Goal: Task Accomplishment & Management: Complete application form

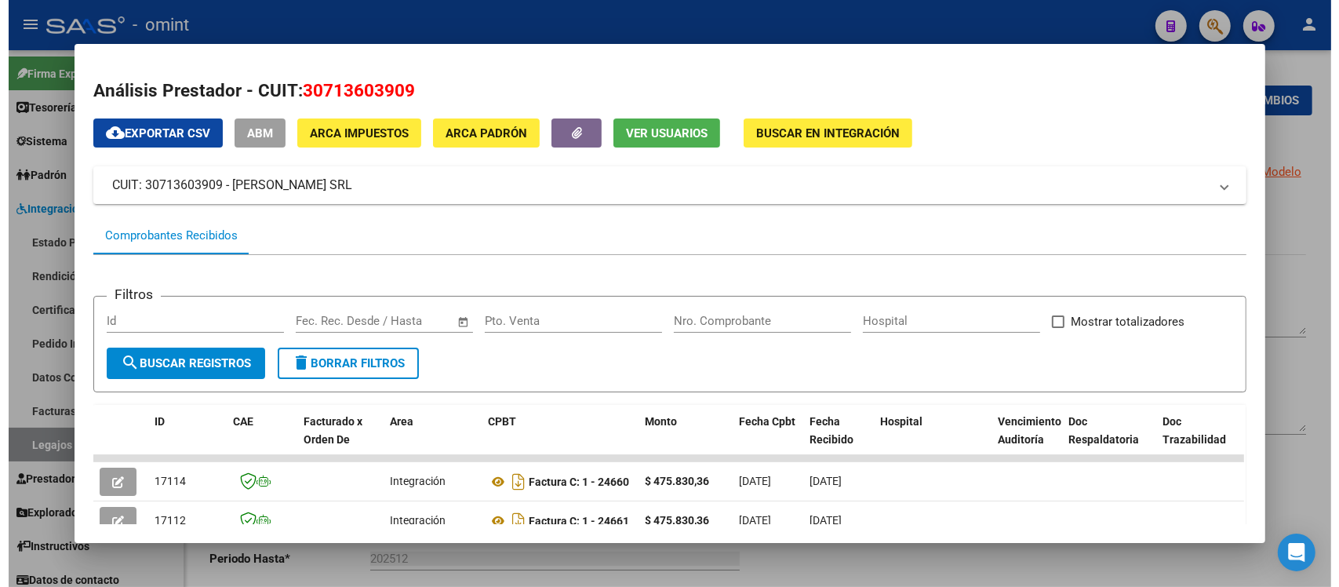
scroll to position [392, 0]
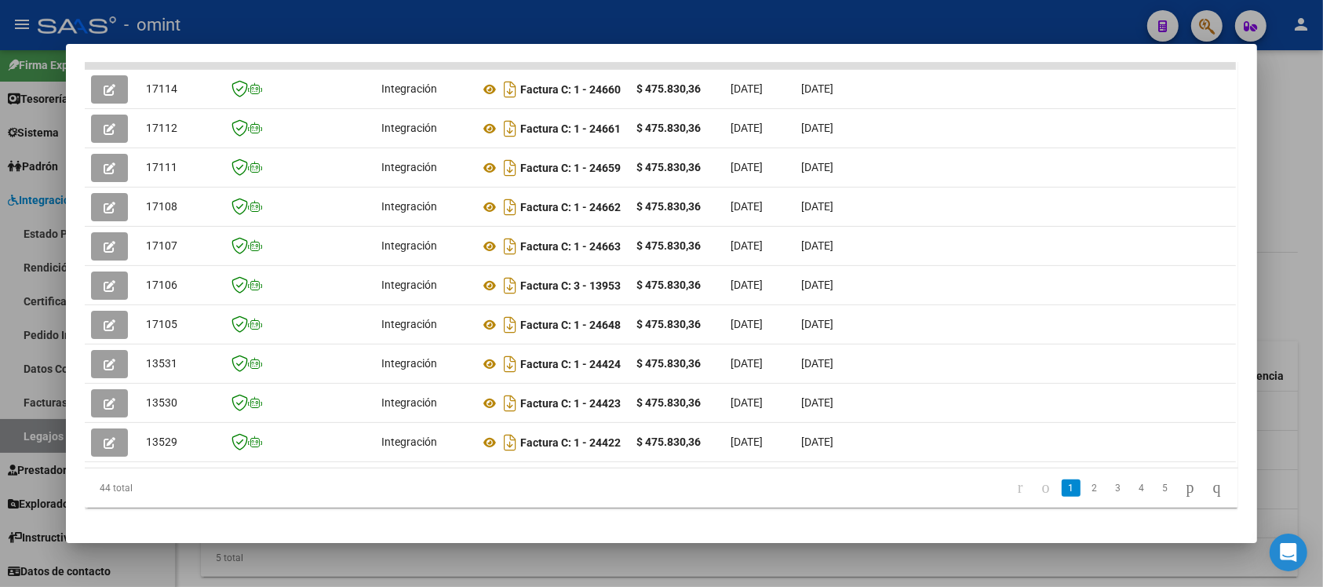
click at [452, 26] on div at bounding box center [661, 293] width 1323 height 587
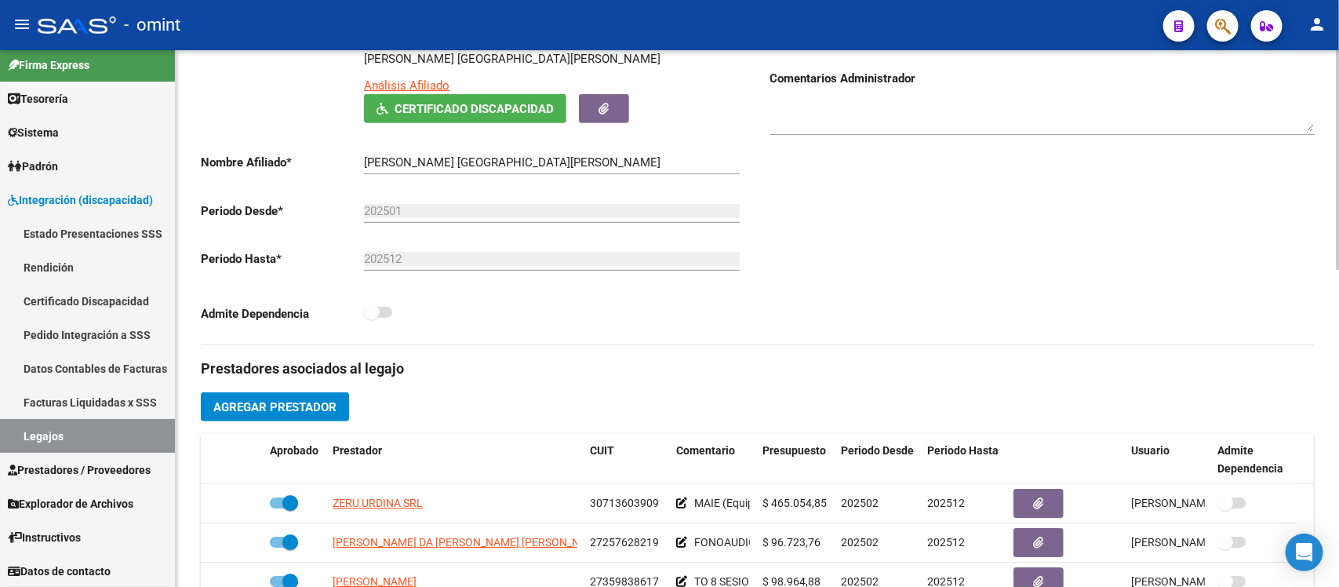
scroll to position [0, 0]
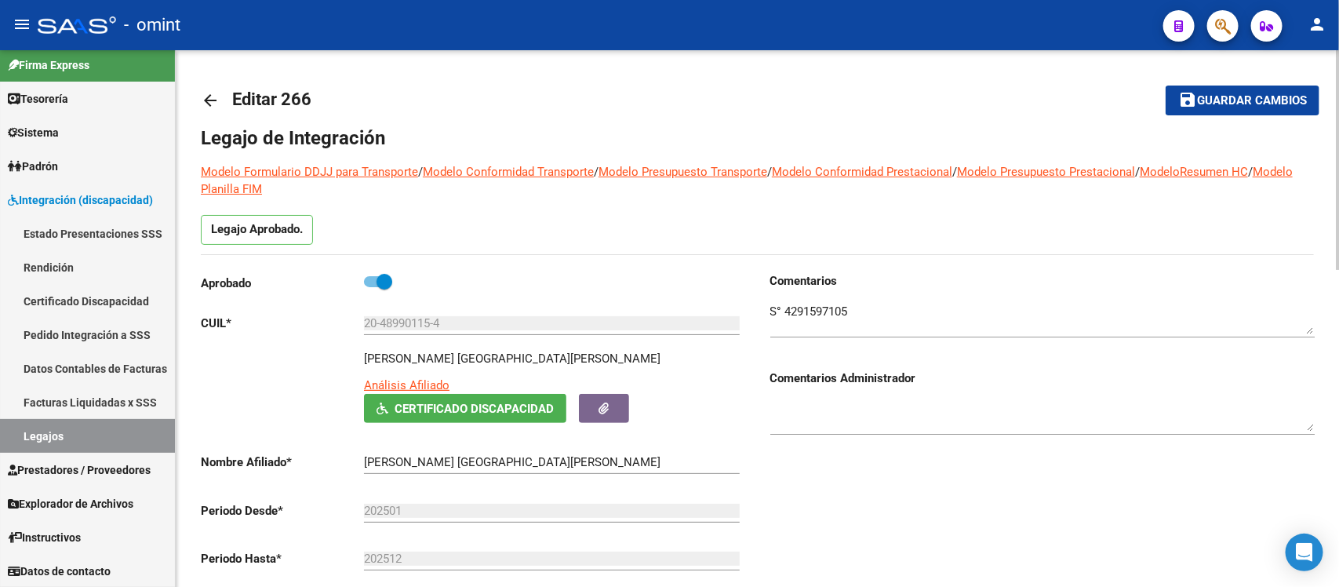
click at [213, 103] on mat-icon "arrow_back" at bounding box center [210, 100] width 19 height 19
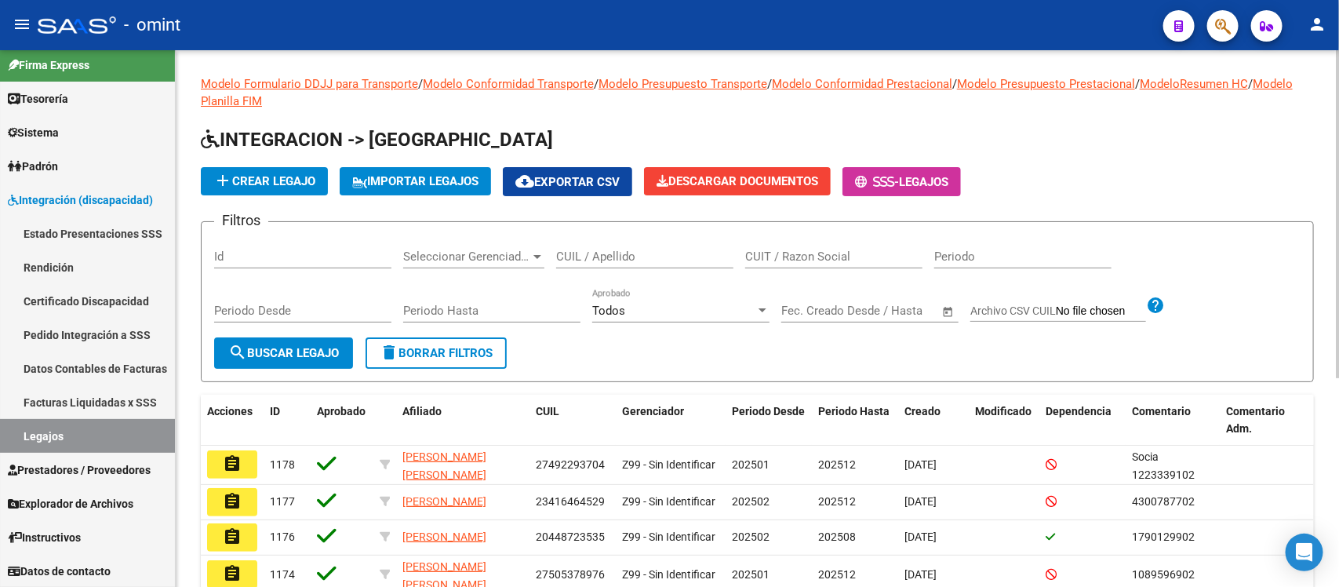
click at [606, 252] on input "CUIL / Apellido" at bounding box center [644, 256] width 177 height 14
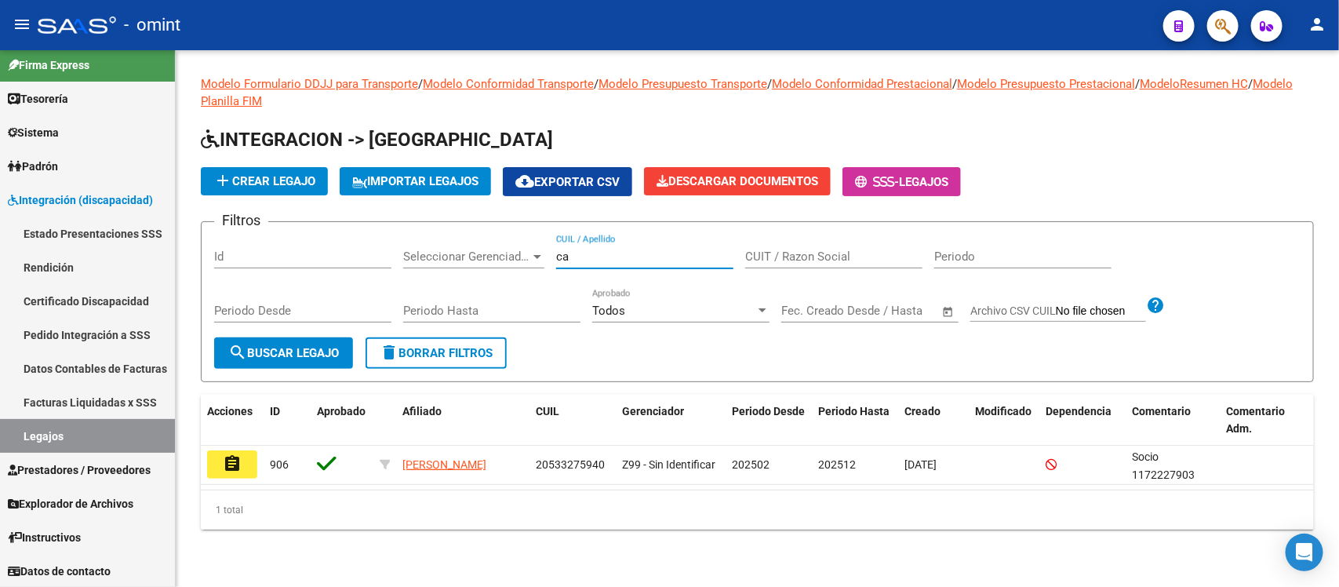
type input "c"
click at [100, 402] on link "Facturas Liquidadas x SSS" at bounding box center [87, 402] width 175 height 34
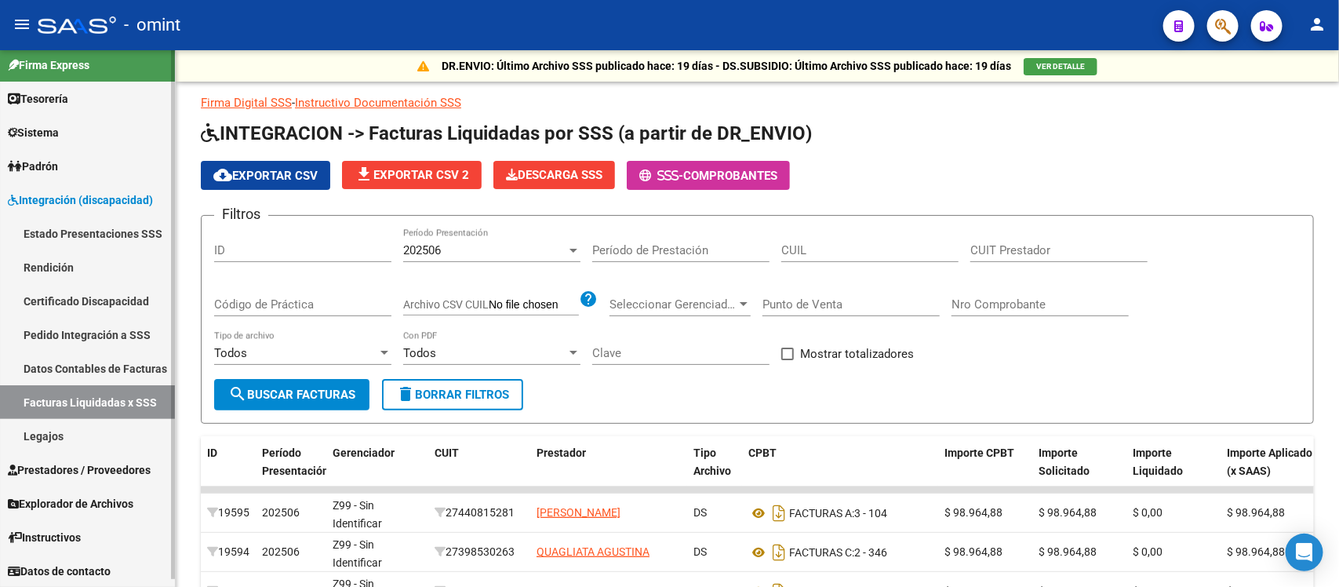
click at [68, 472] on span "Prestadores / Proveedores" at bounding box center [79, 469] width 143 height 17
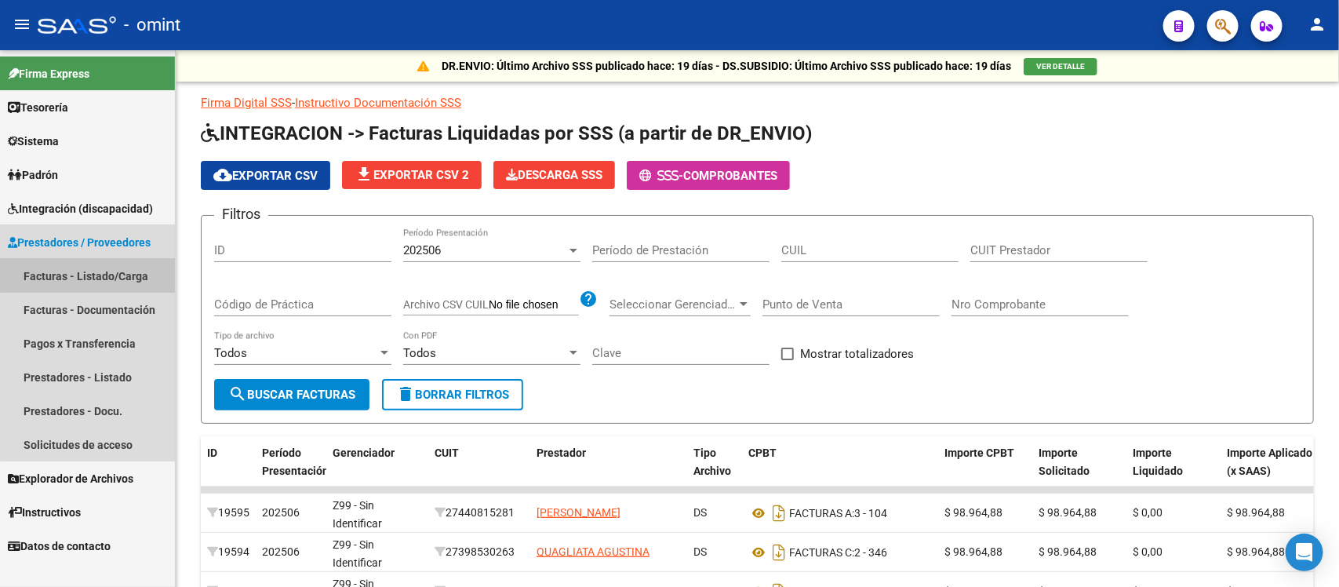
click at [89, 275] on link "Facturas - Listado/Carga" at bounding box center [87, 276] width 175 height 34
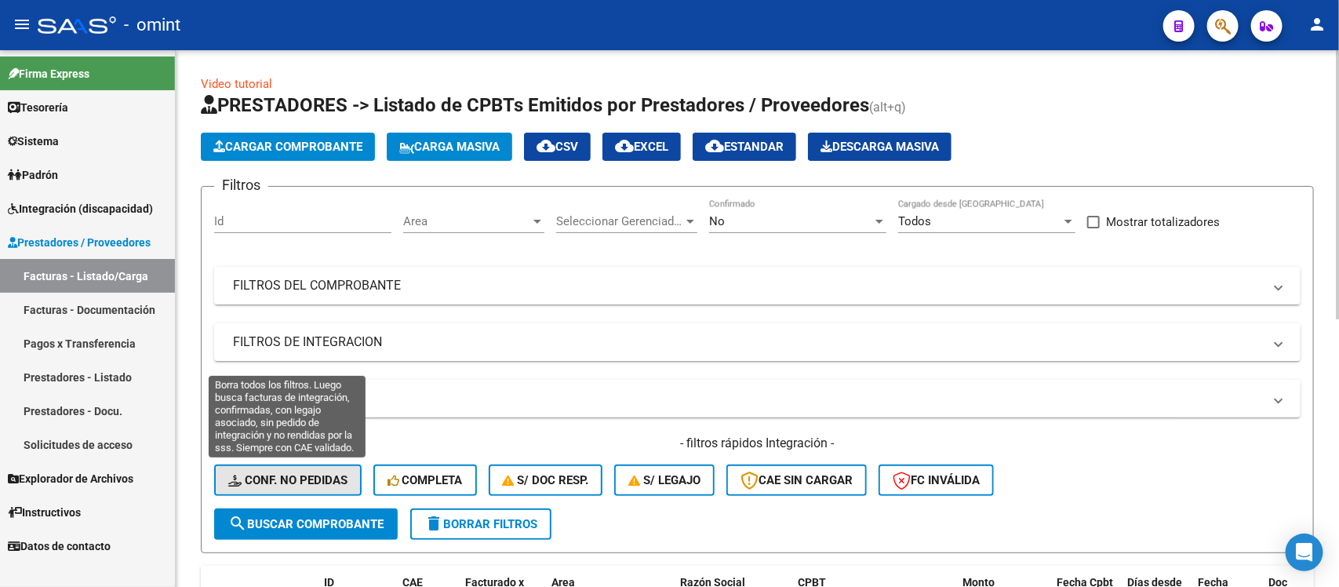
click at [315, 480] on span "Conf. no pedidas" at bounding box center [287, 480] width 119 height 14
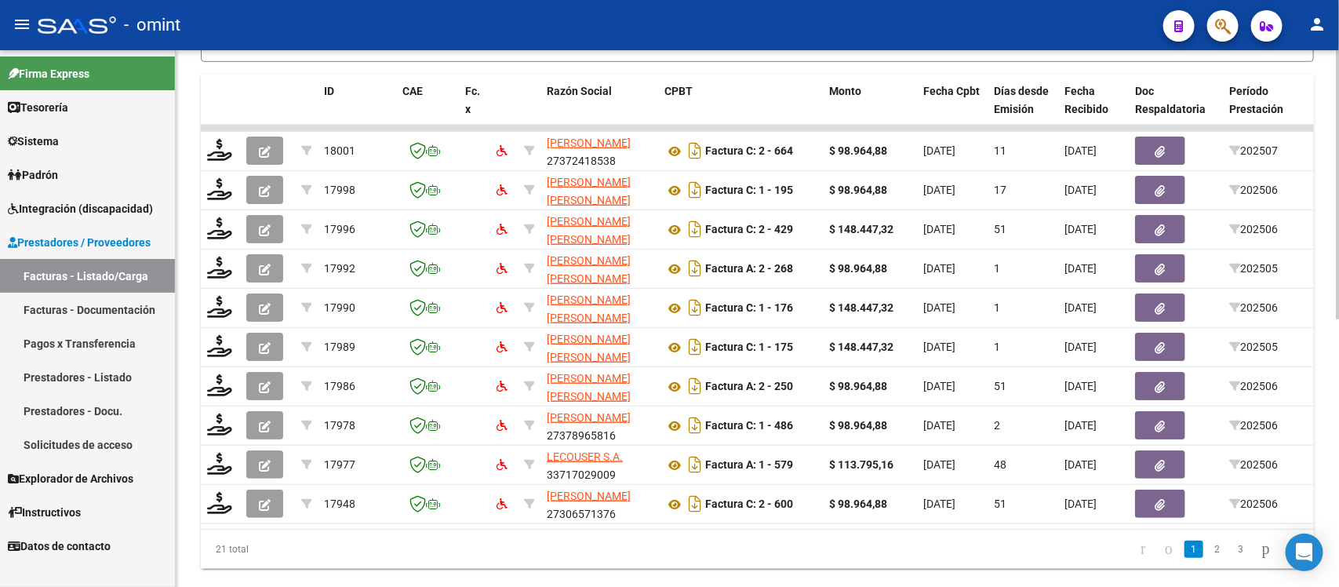
scroll to position [537, 0]
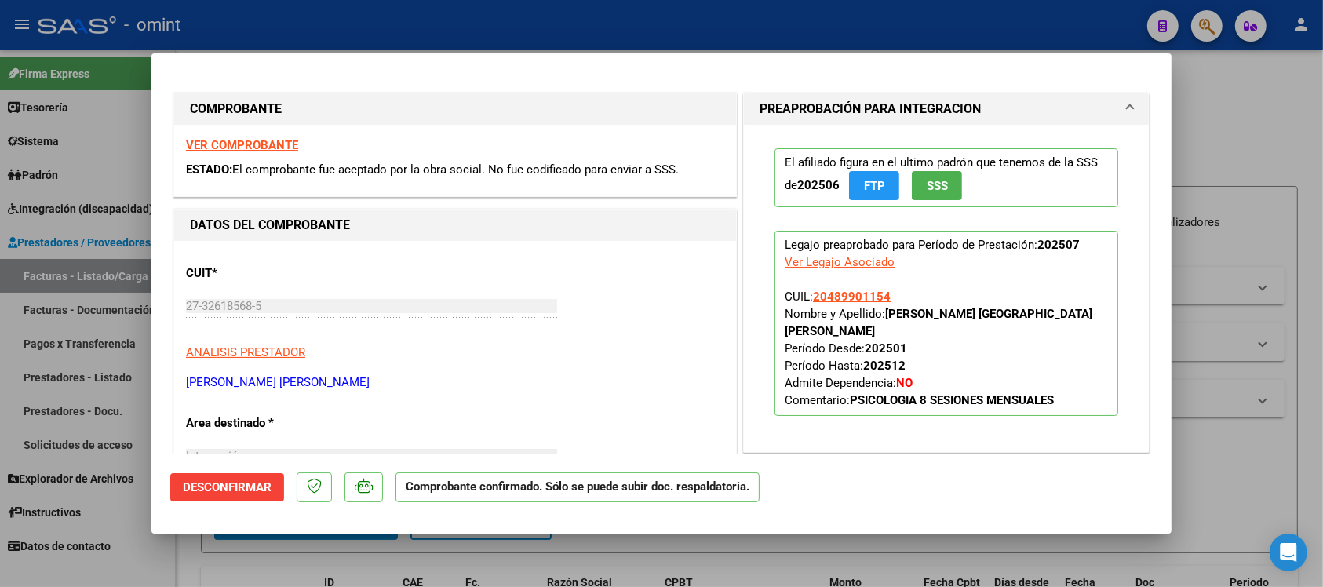
click at [481, 31] on div at bounding box center [661, 293] width 1323 height 587
type input "$ 0,00"
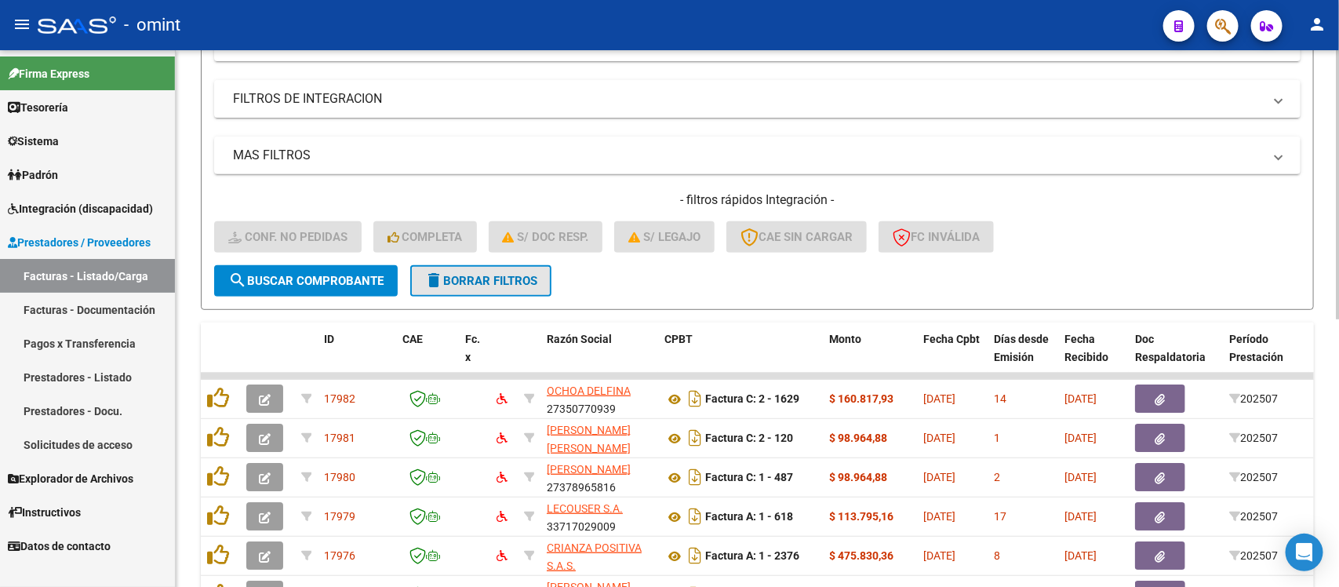
click at [468, 274] on span "delete Borrar Filtros" at bounding box center [480, 281] width 113 height 14
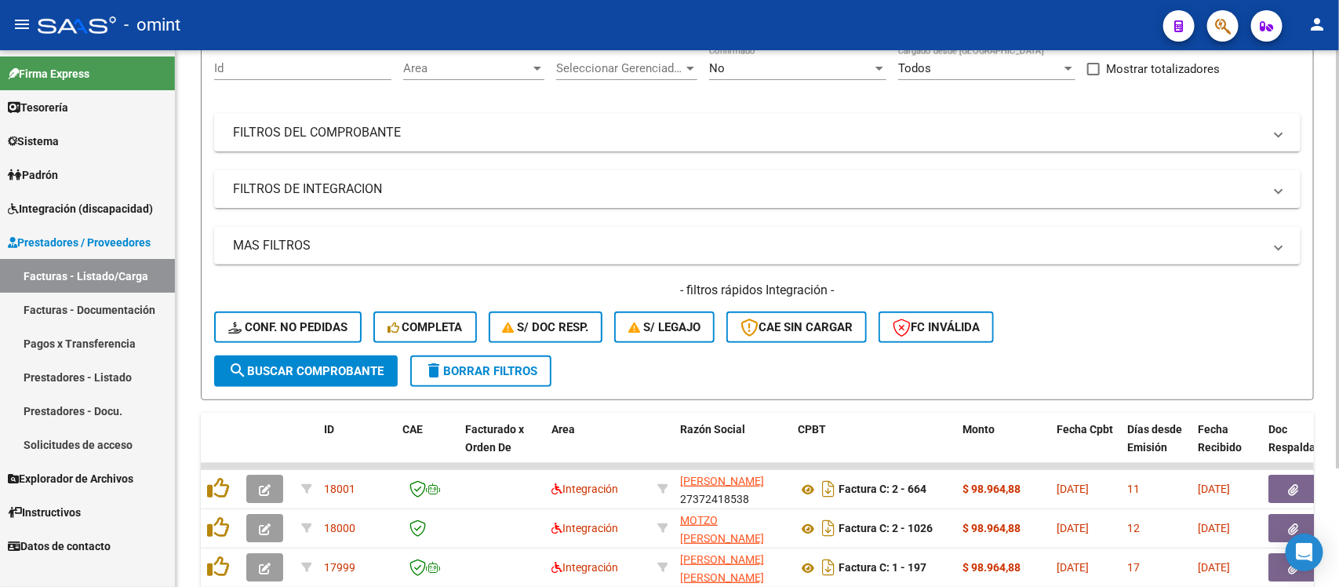
scroll to position [243, 0]
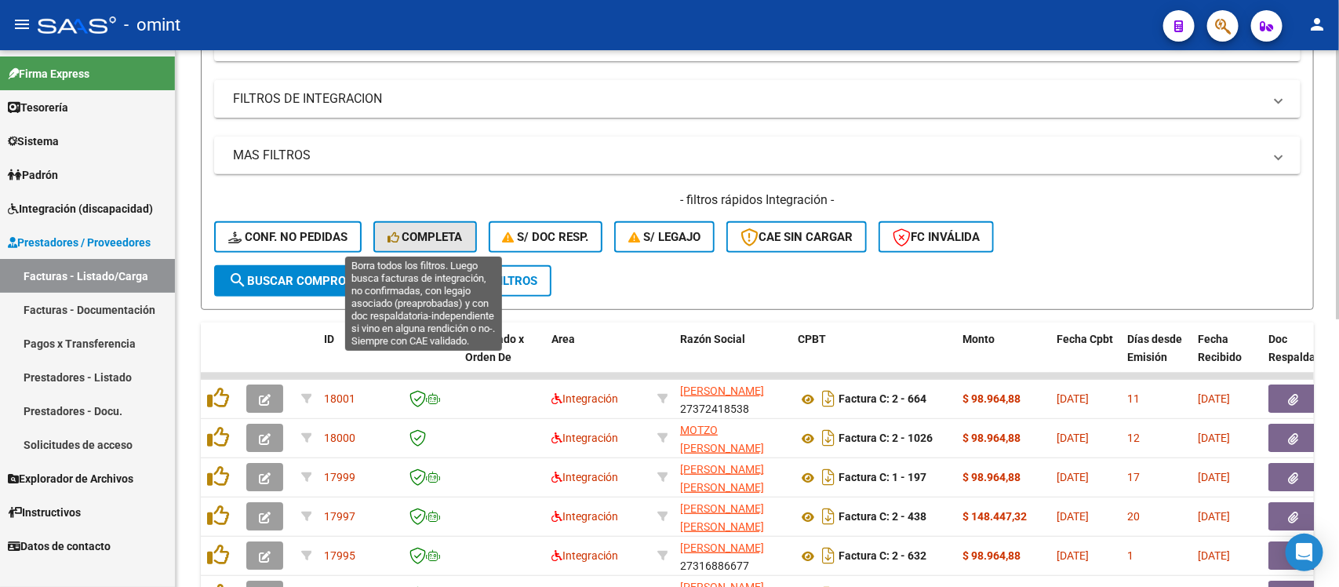
click at [438, 239] on span "Completa" at bounding box center [425, 237] width 75 height 14
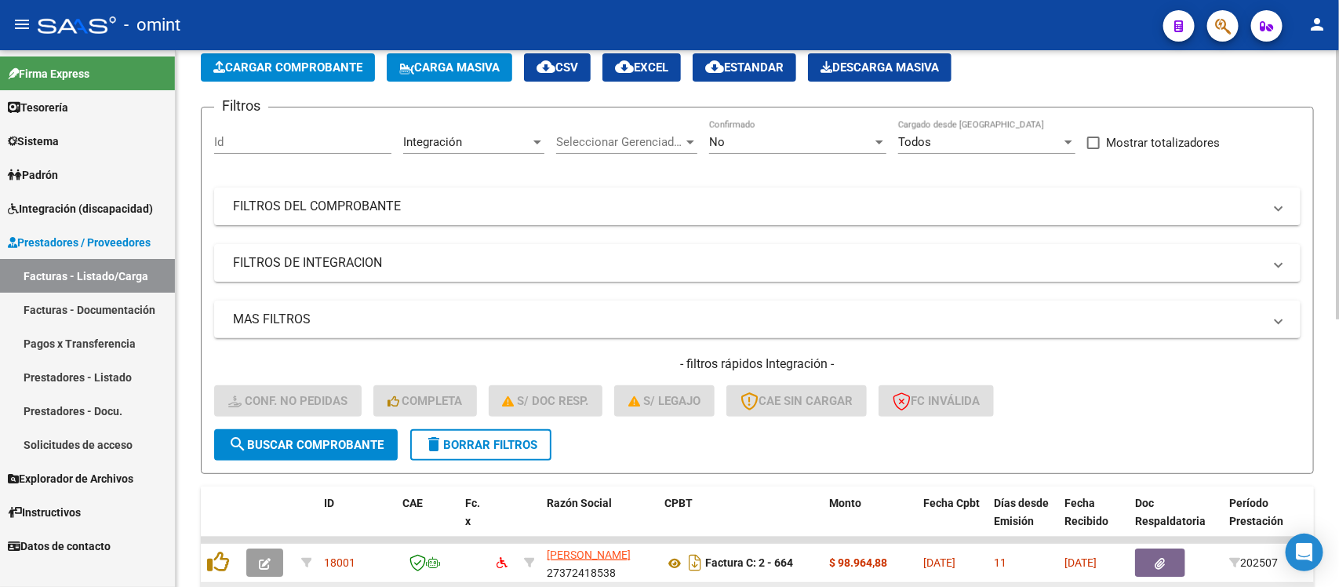
scroll to position [47, 0]
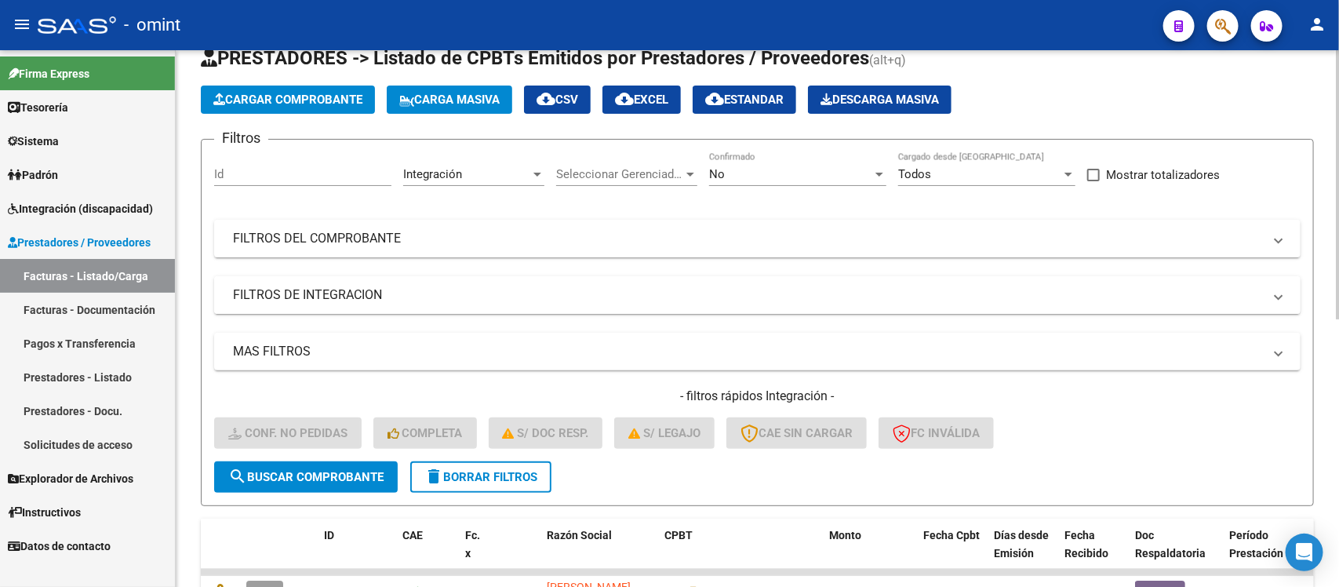
click at [432, 282] on mat-expansion-panel-header "FILTROS DE INTEGRACION" at bounding box center [757, 295] width 1087 height 38
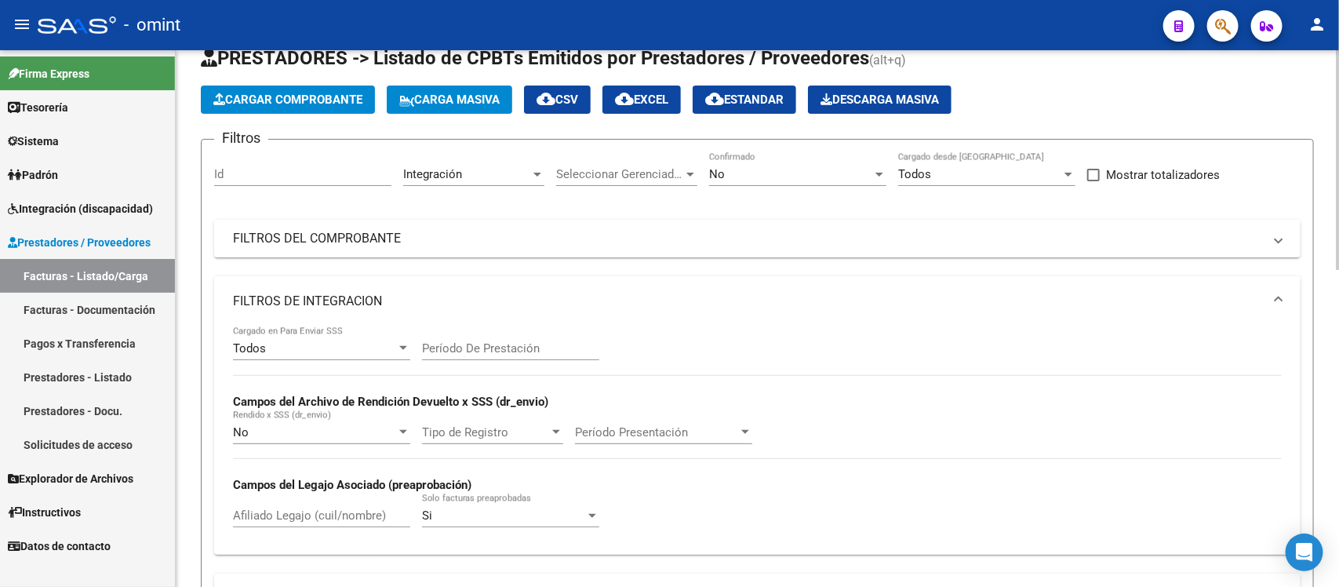
click at [519, 344] on input "Período De Prestación" at bounding box center [510, 348] width 177 height 14
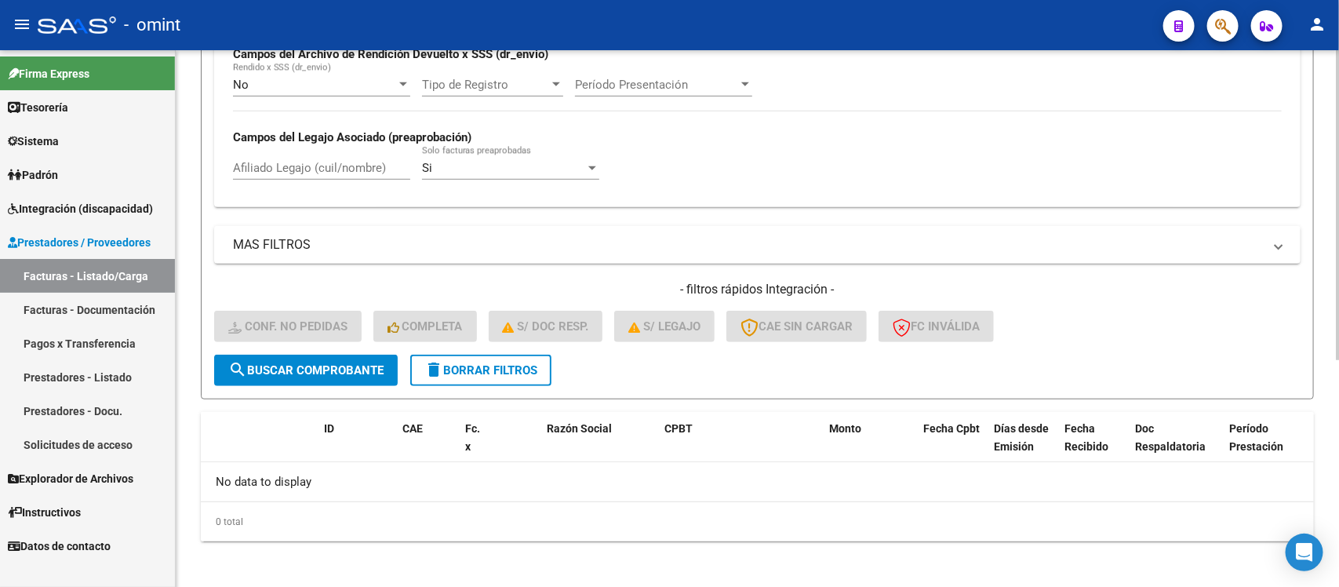
scroll to position [297, 0]
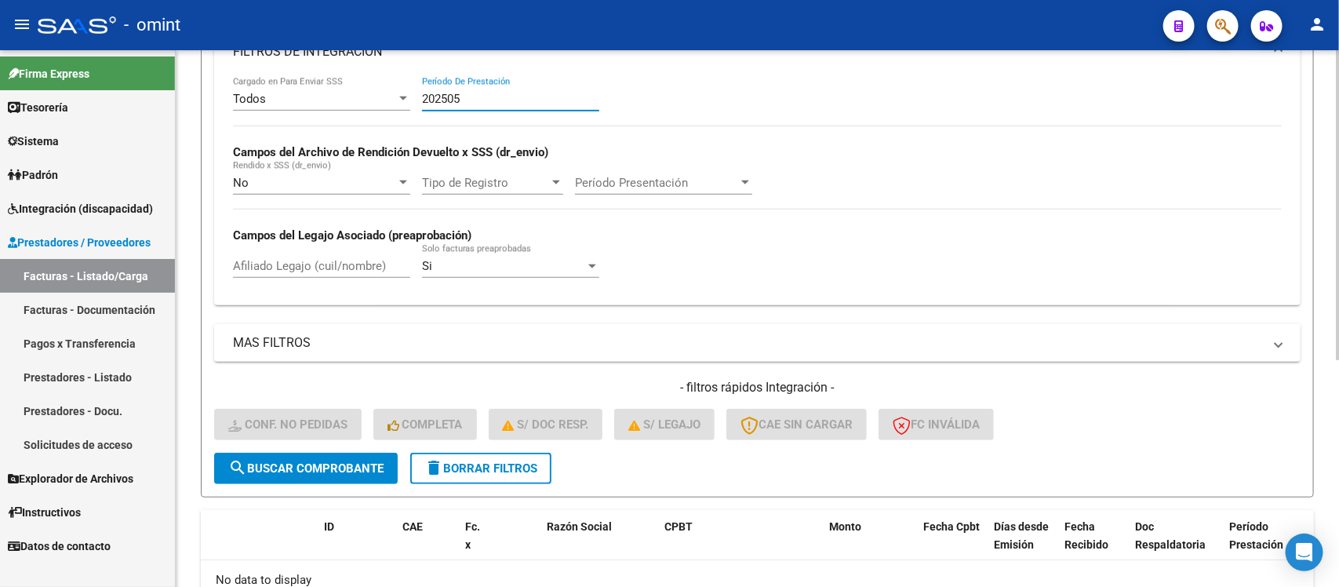
click at [477, 92] on input "202505" at bounding box center [510, 99] width 177 height 14
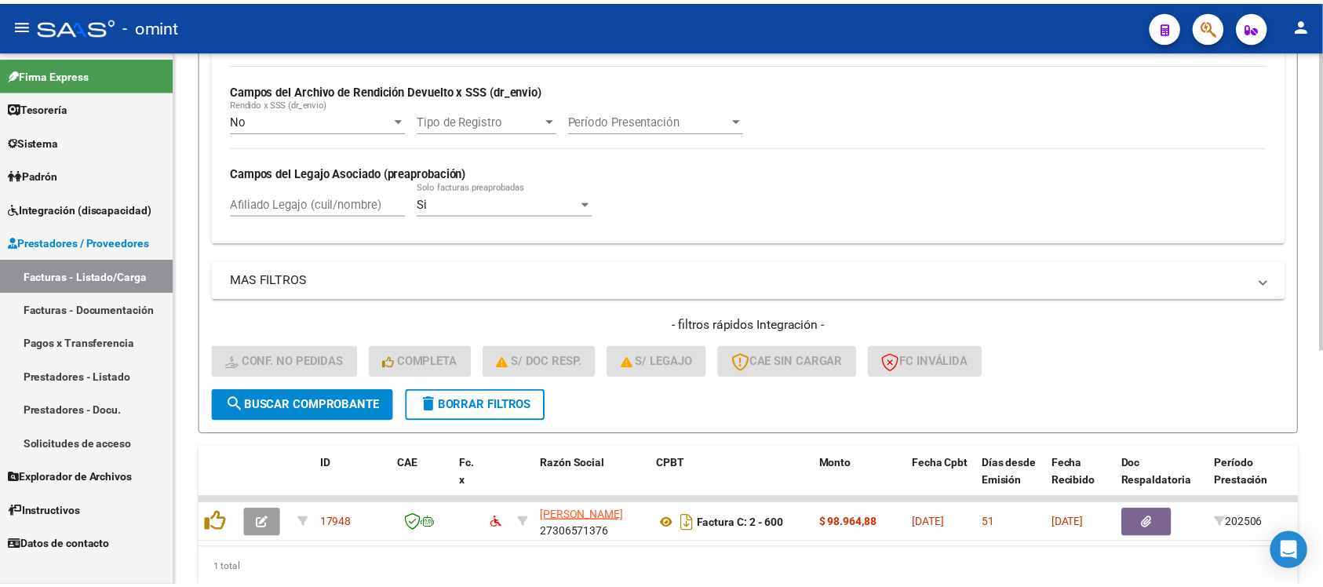
scroll to position [424, 0]
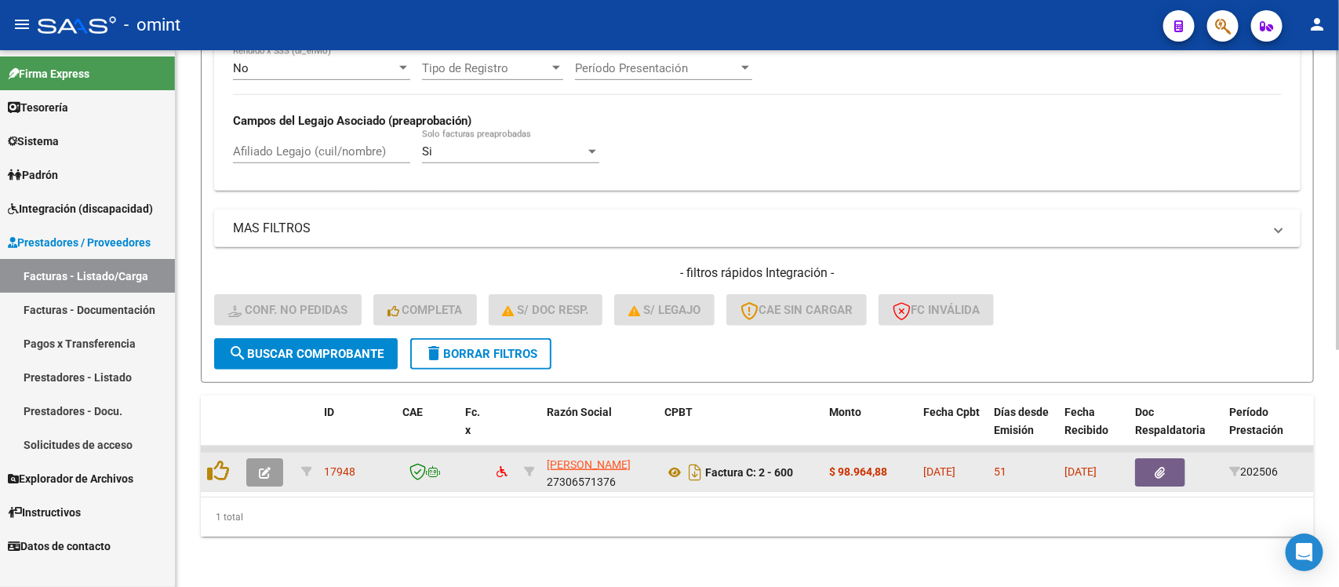
type input "202506"
click at [275, 459] on button "button" at bounding box center [264, 472] width 37 height 28
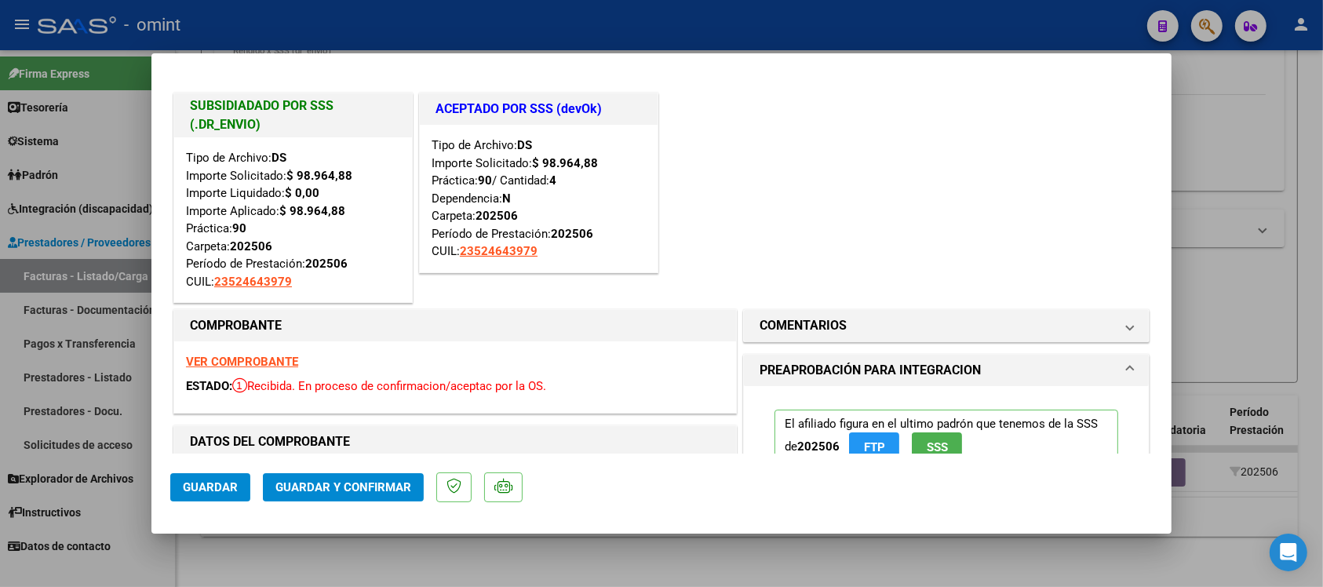
scroll to position [196, 0]
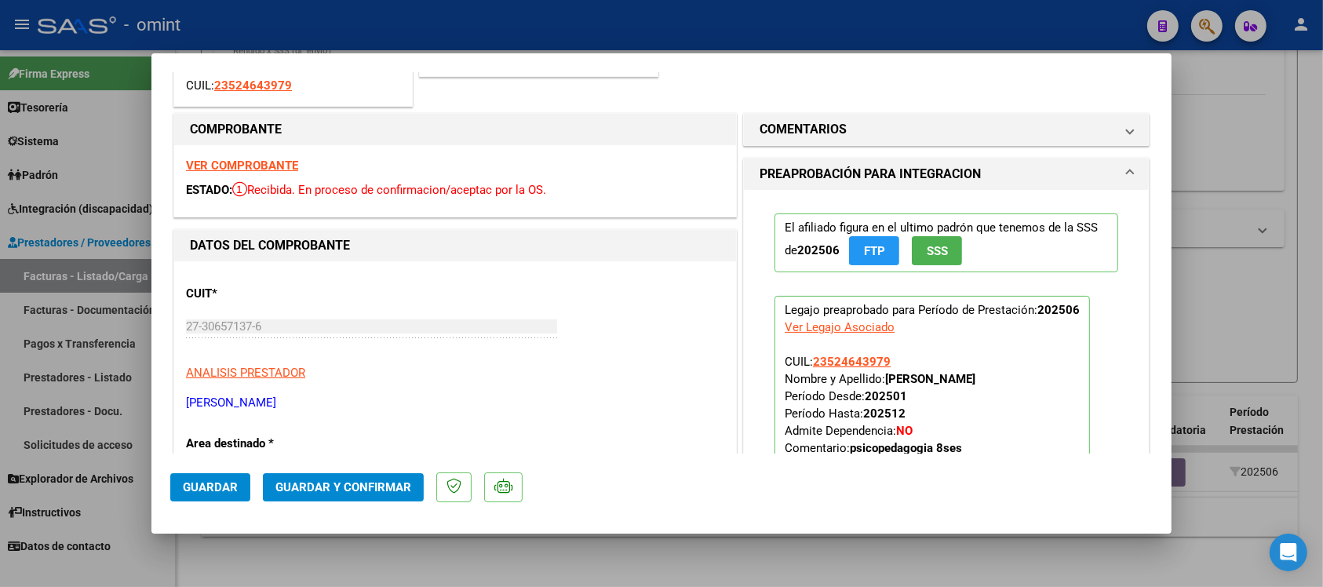
click at [287, 167] on strong "VER COMPROBANTE" at bounding box center [242, 165] width 112 height 14
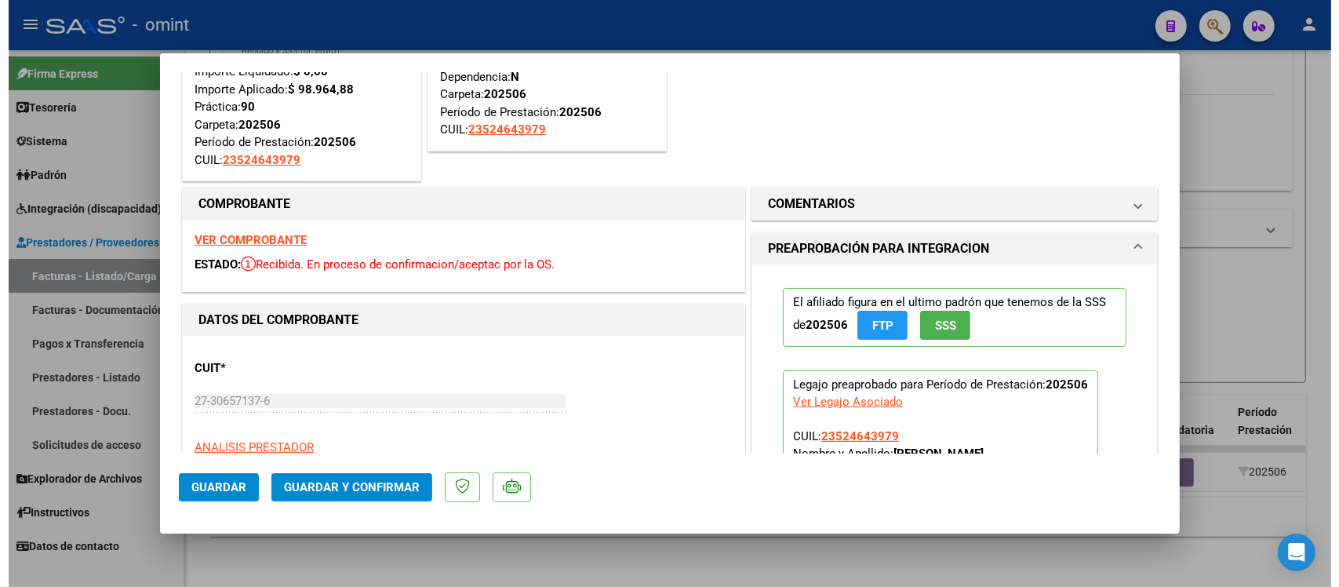
scroll to position [98, 0]
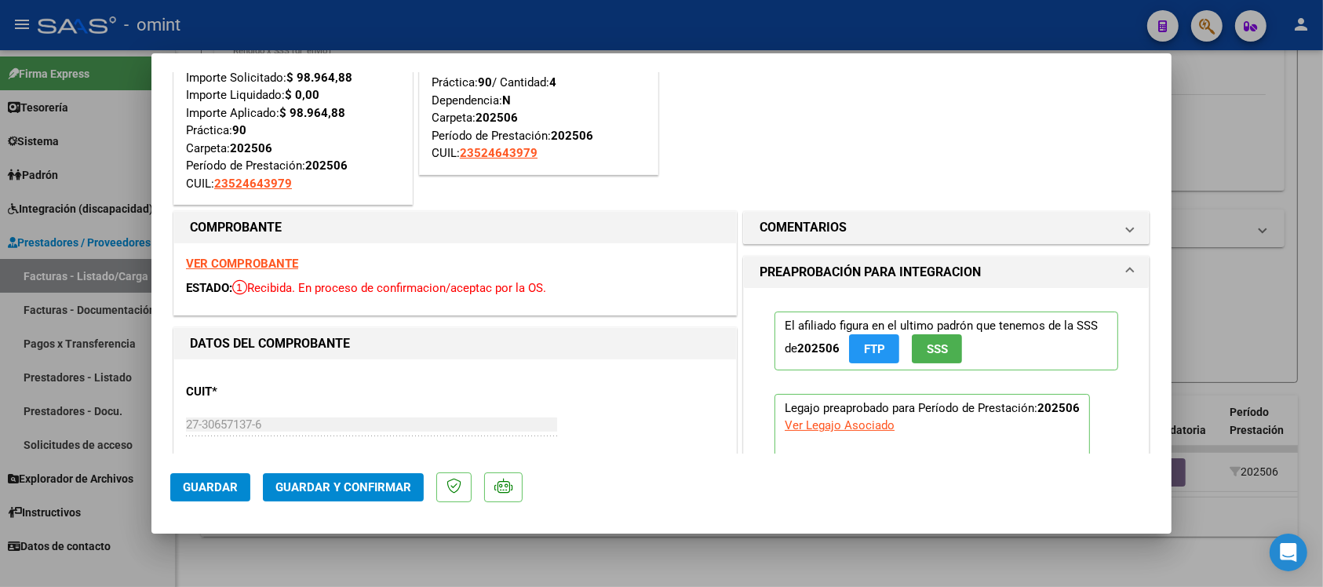
click at [264, 265] on strong "VER COMPROBANTE" at bounding box center [242, 264] width 112 height 14
click at [355, 484] on span "Guardar y Confirmar" at bounding box center [343, 487] width 136 height 14
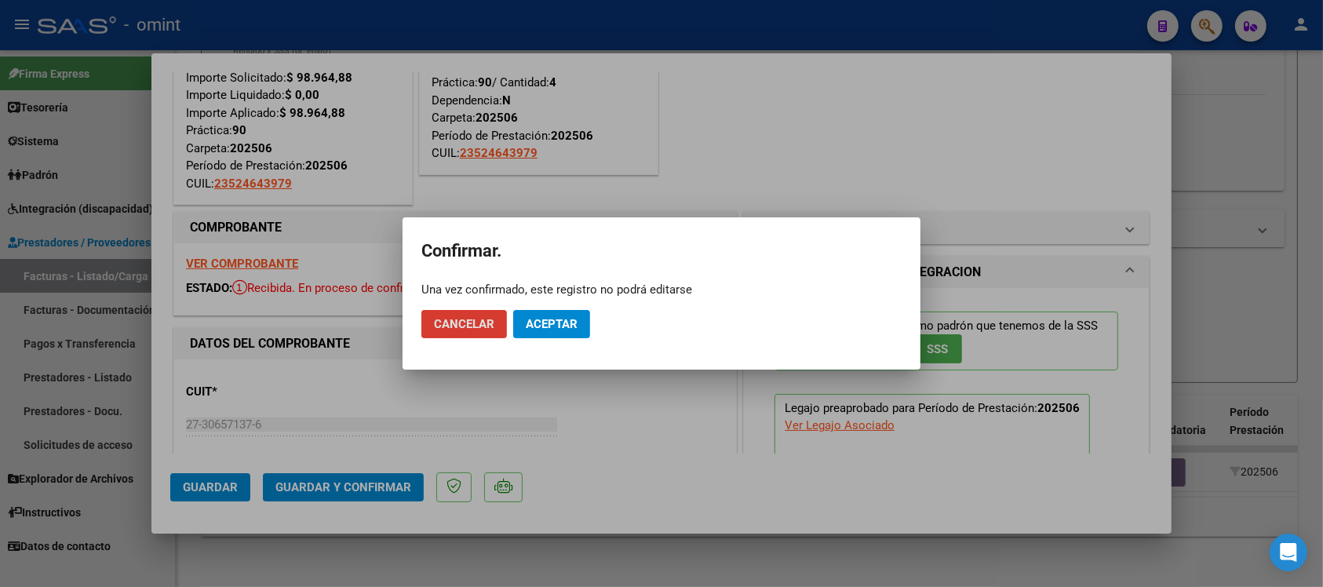
click at [573, 315] on button "Aceptar" at bounding box center [551, 324] width 77 height 28
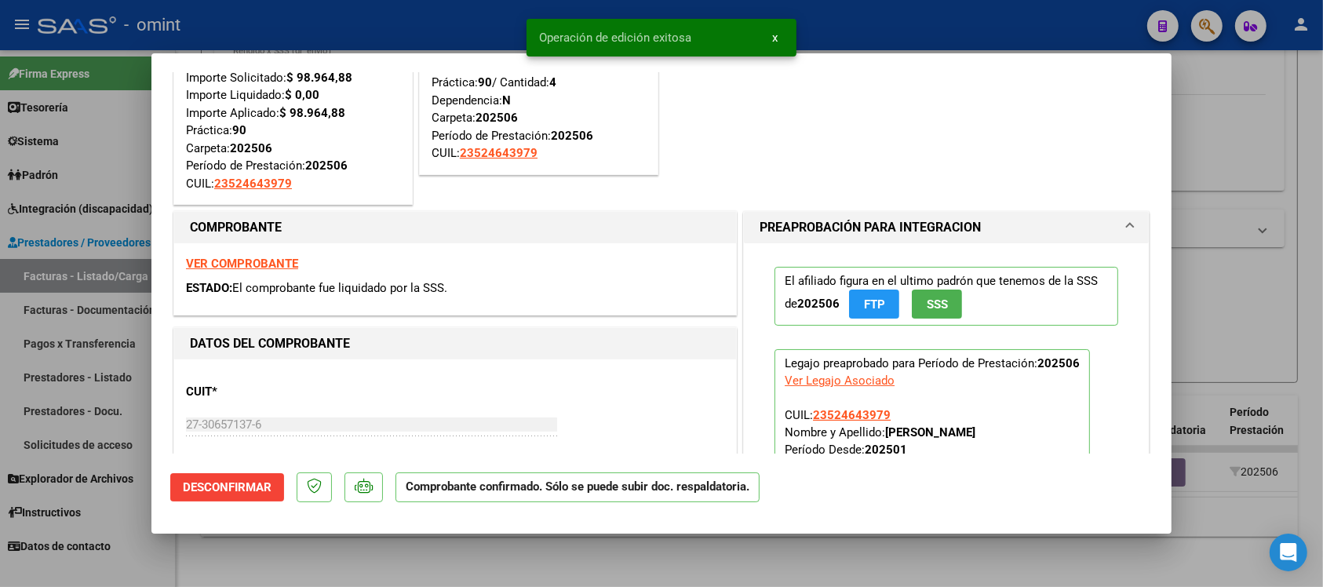
click at [491, 24] on div at bounding box center [661, 293] width 1323 height 587
type input "$ 0,00"
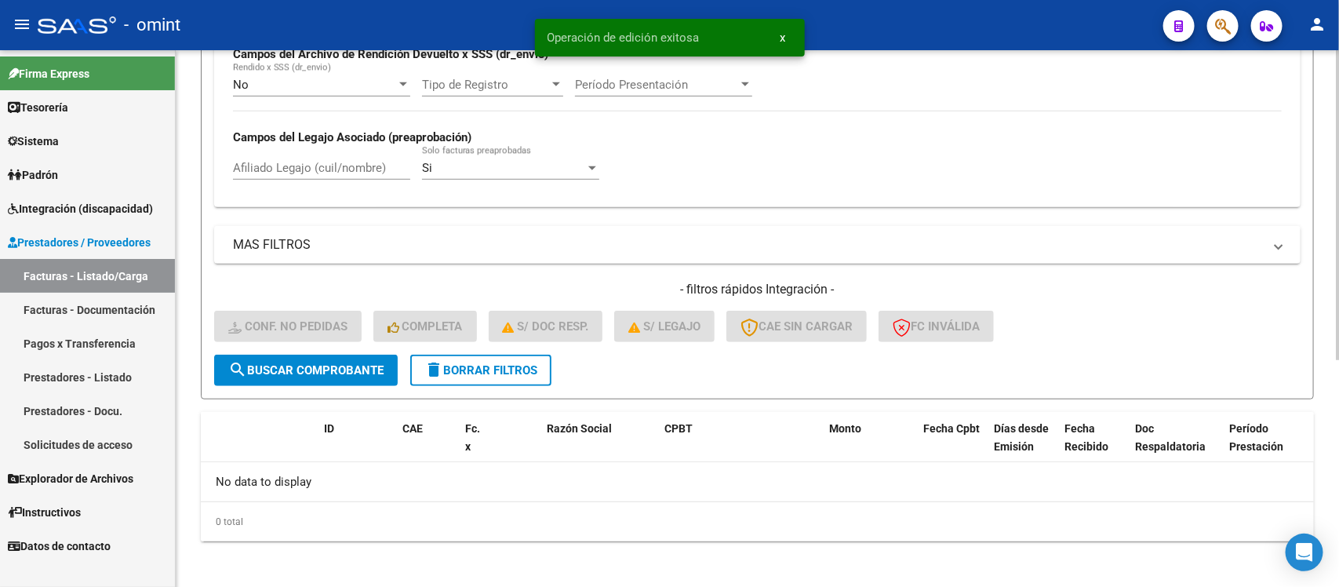
scroll to position [198, 0]
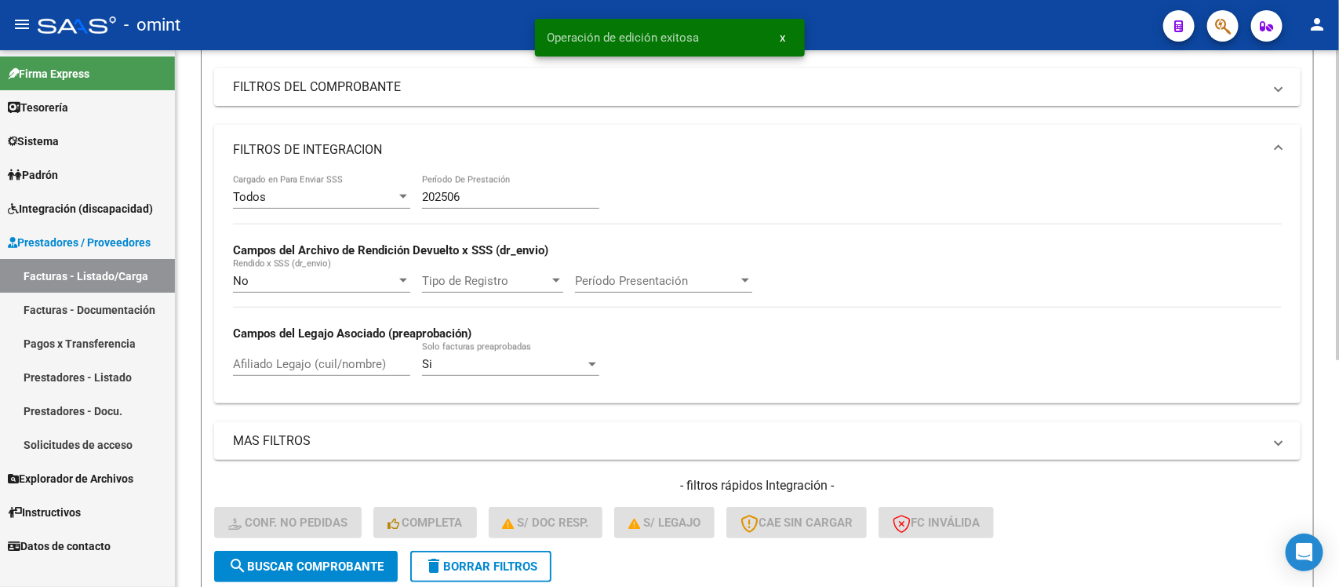
click at [489, 198] on input "202506" at bounding box center [510, 197] width 177 height 14
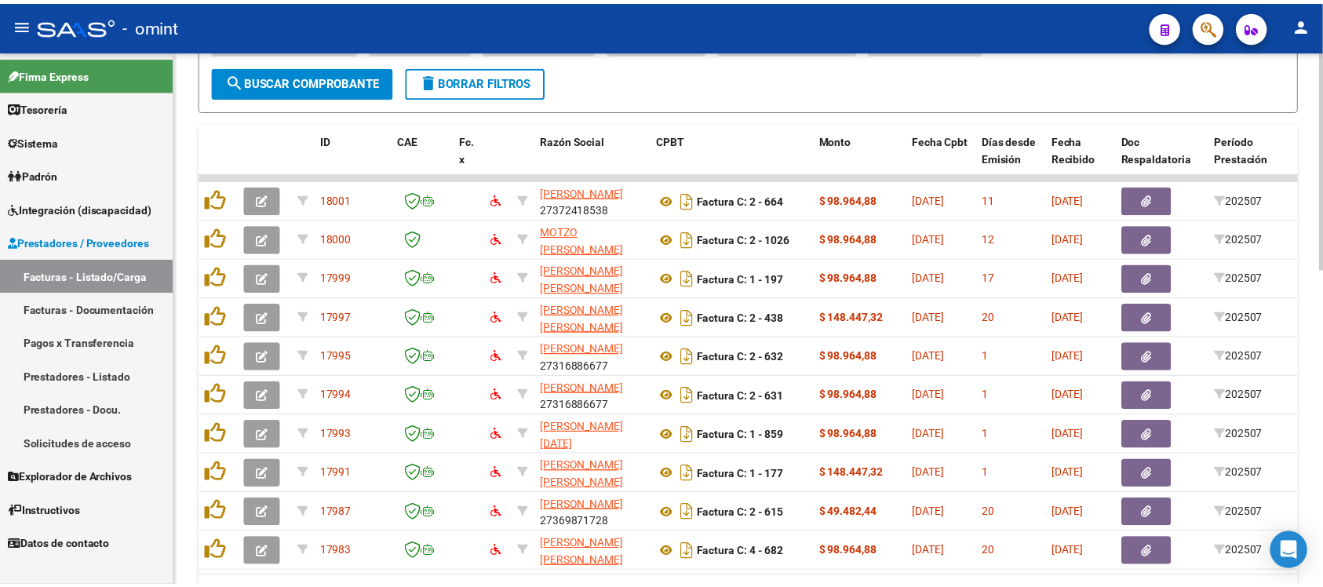
scroll to position [777, 0]
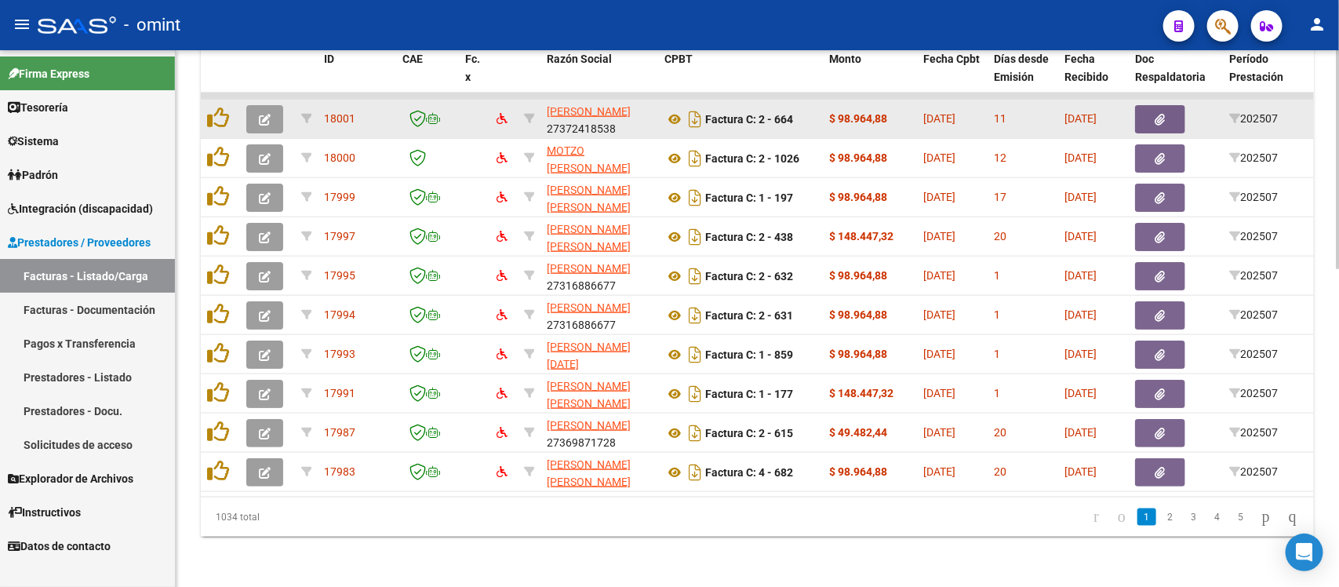
type input "202507"
click at [275, 108] on button "button" at bounding box center [264, 119] width 37 height 28
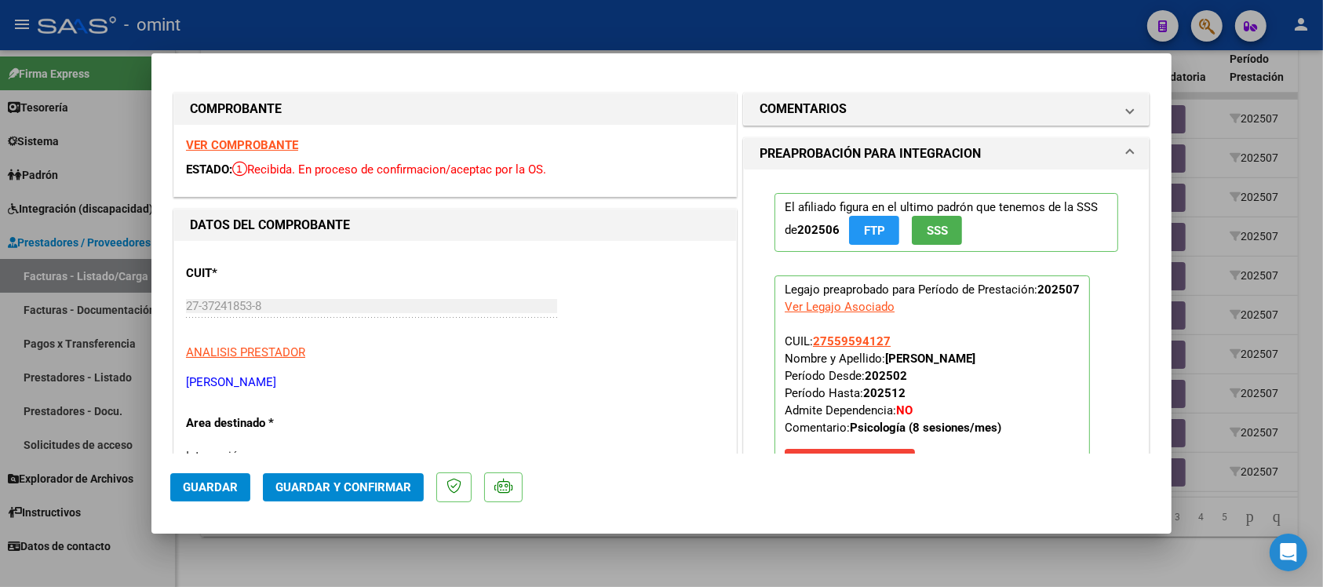
click at [284, 139] on strong "VER COMPROBANTE" at bounding box center [242, 145] width 112 height 14
click at [404, 484] on span "Guardar y Confirmar" at bounding box center [343, 487] width 136 height 14
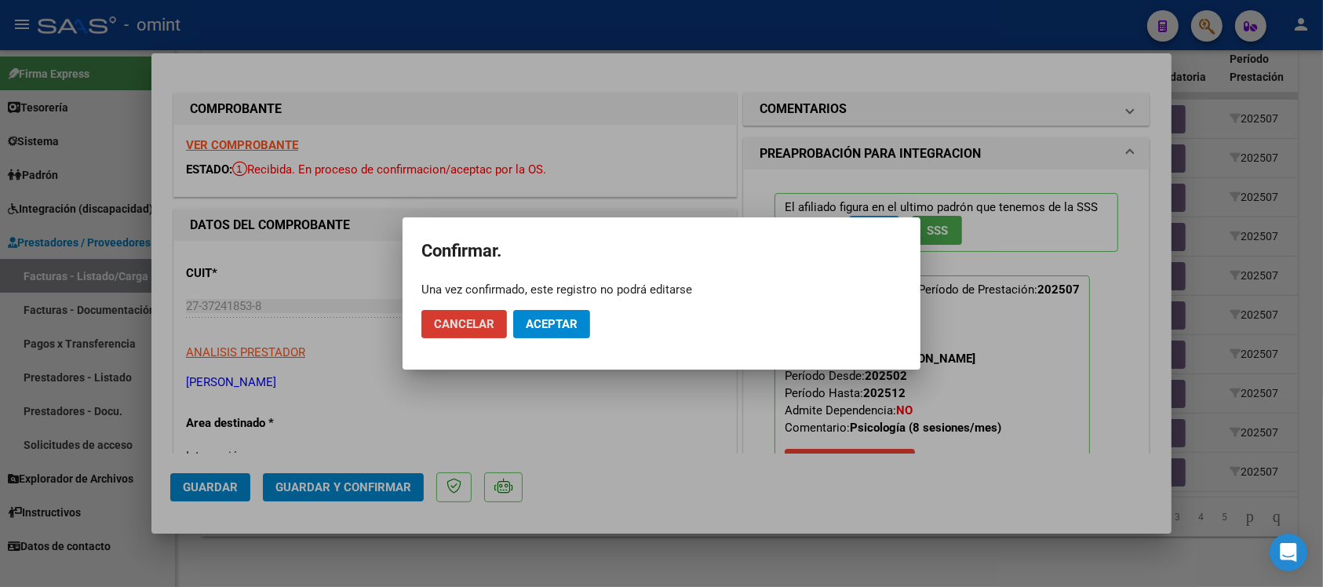
click at [573, 330] on span "Aceptar" at bounding box center [552, 324] width 52 height 14
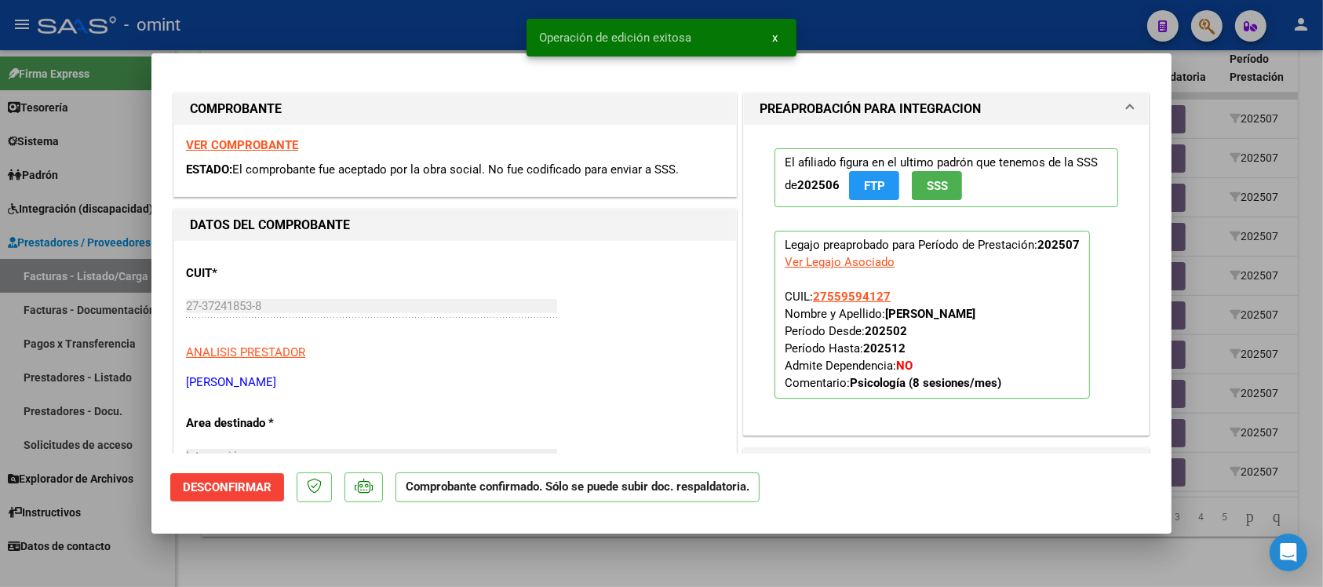
click at [457, 13] on div at bounding box center [661, 293] width 1323 height 587
type input "$ 0,00"
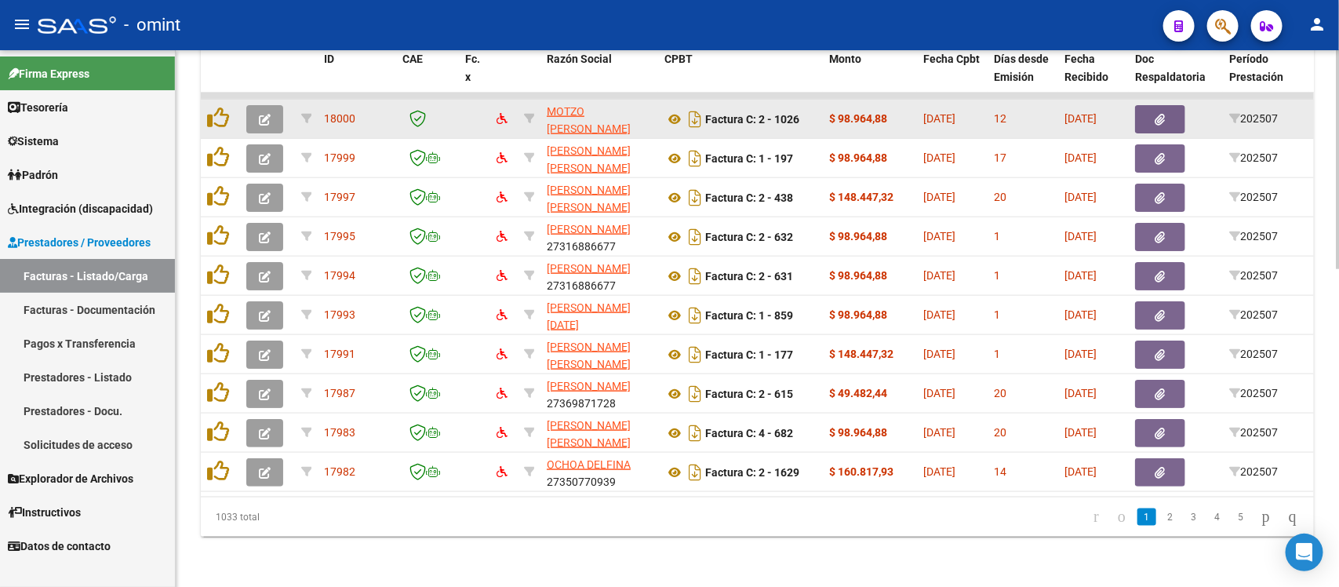
click at [275, 105] on button "button" at bounding box center [264, 119] width 37 height 28
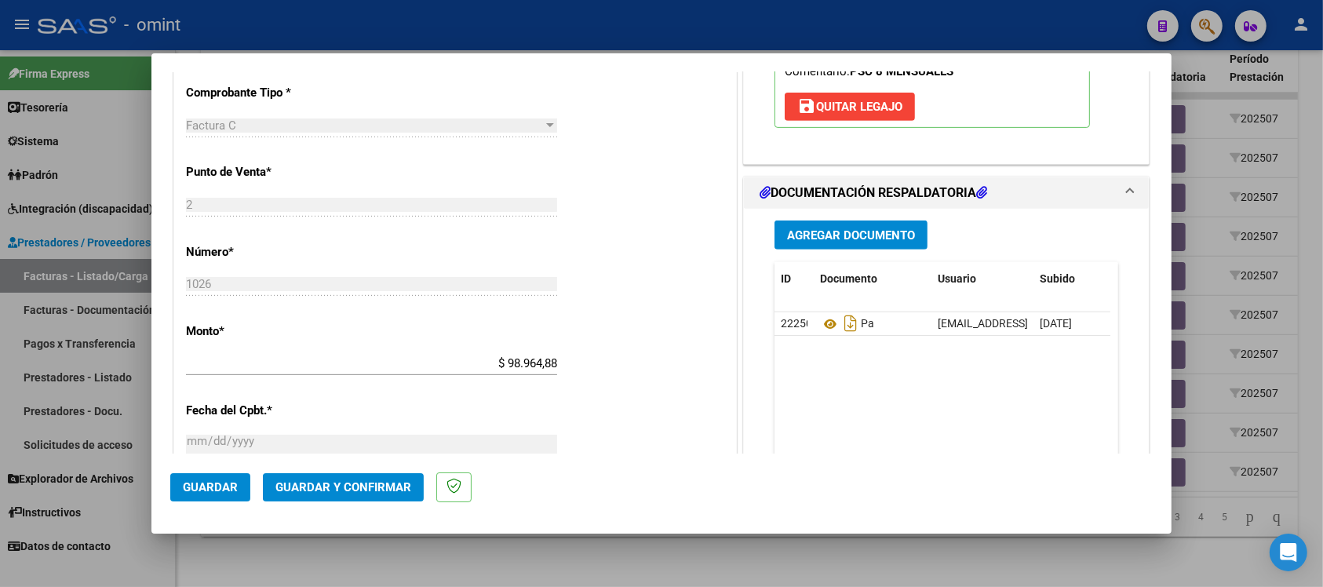
scroll to position [686, 0]
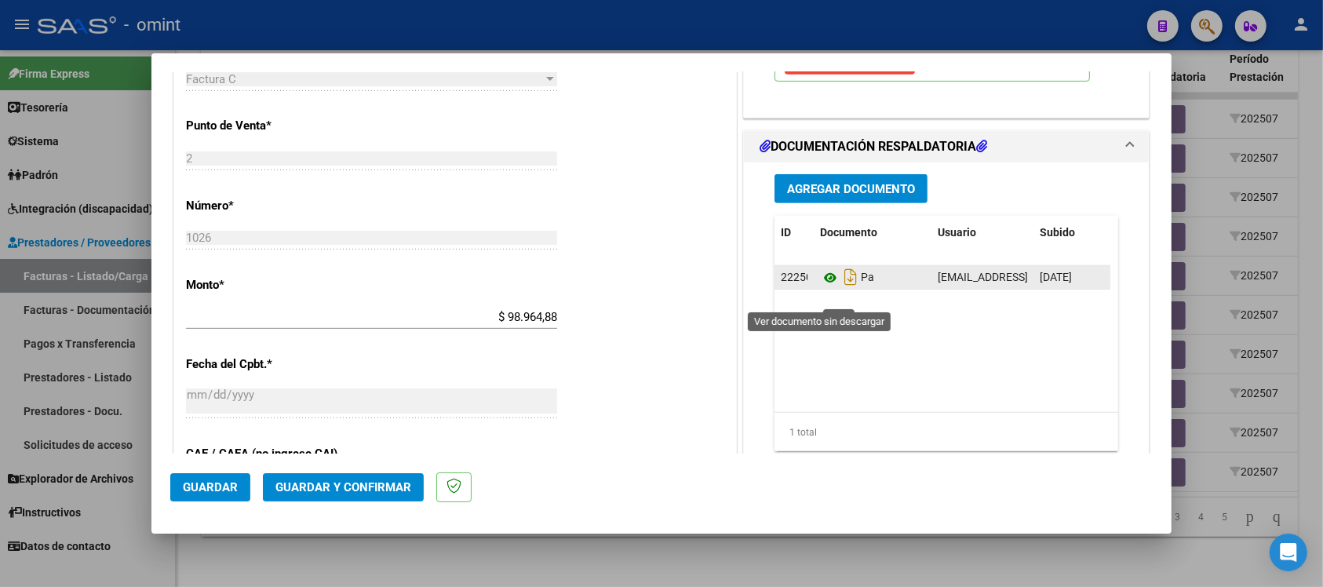
click at [820, 287] on icon at bounding box center [830, 277] width 20 height 19
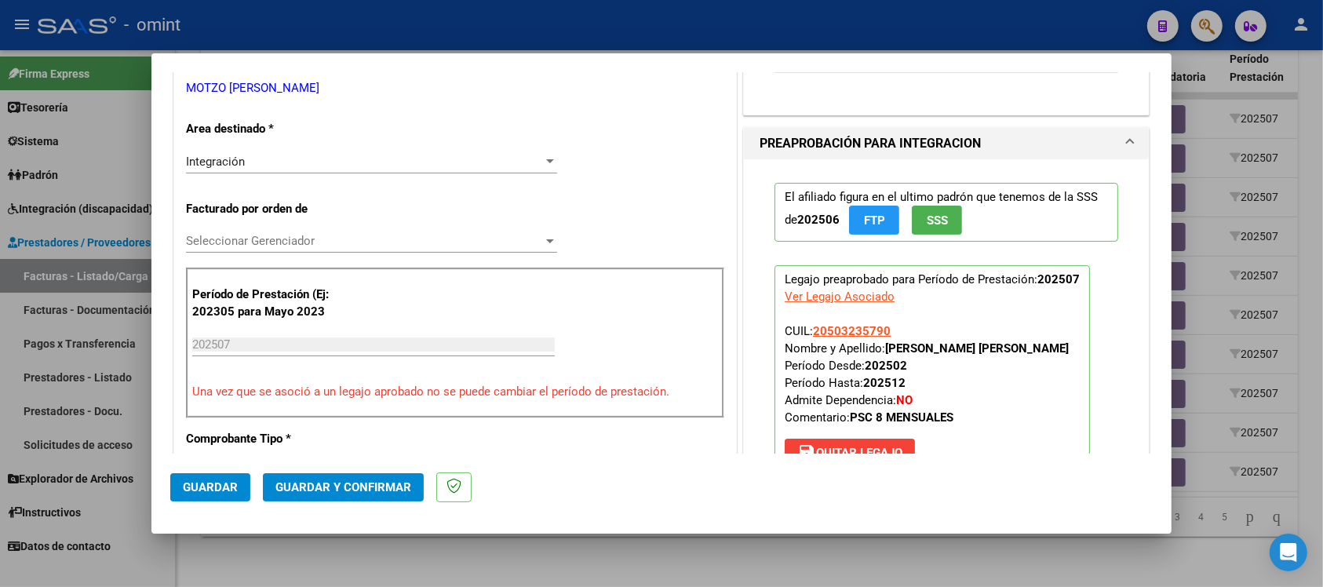
scroll to position [0, 0]
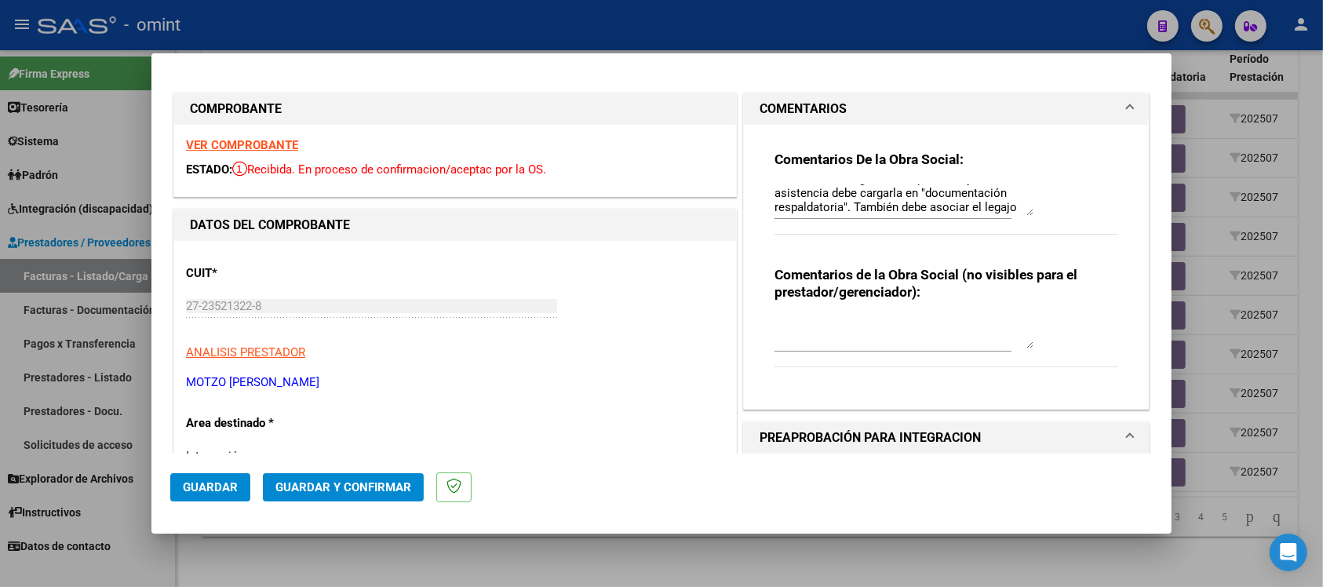
click at [272, 143] on strong "VER COMPROBANTE" at bounding box center [242, 145] width 112 height 14
click at [382, 490] on span "Guardar y Confirmar" at bounding box center [343, 487] width 136 height 14
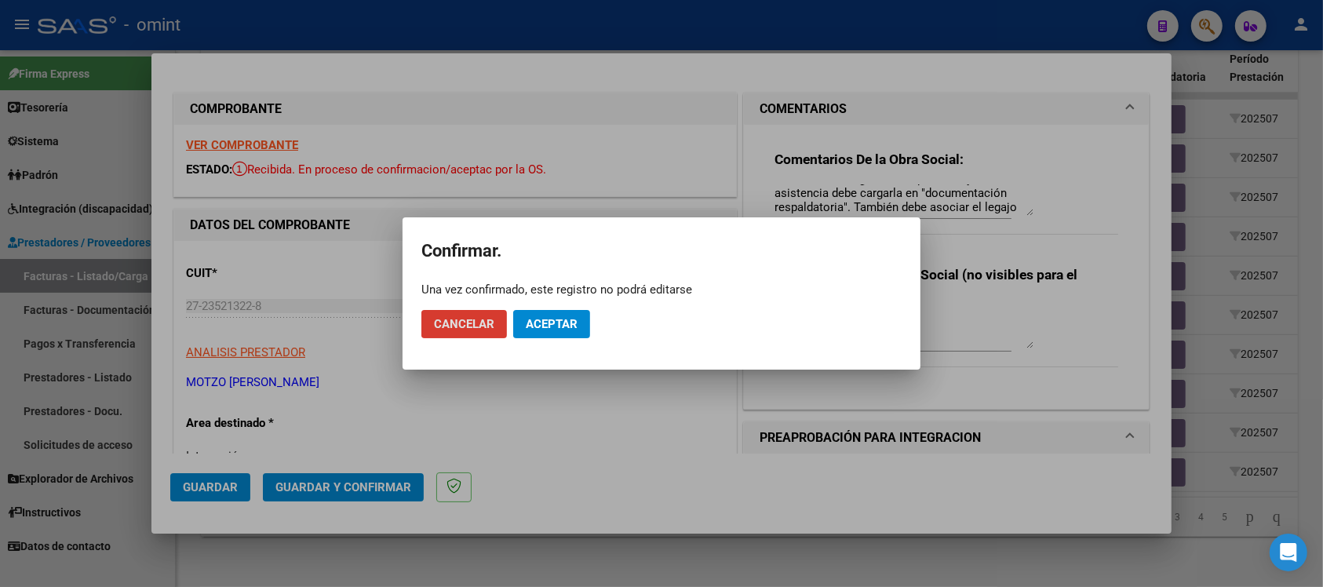
click at [565, 322] on span "Aceptar" at bounding box center [552, 324] width 52 height 14
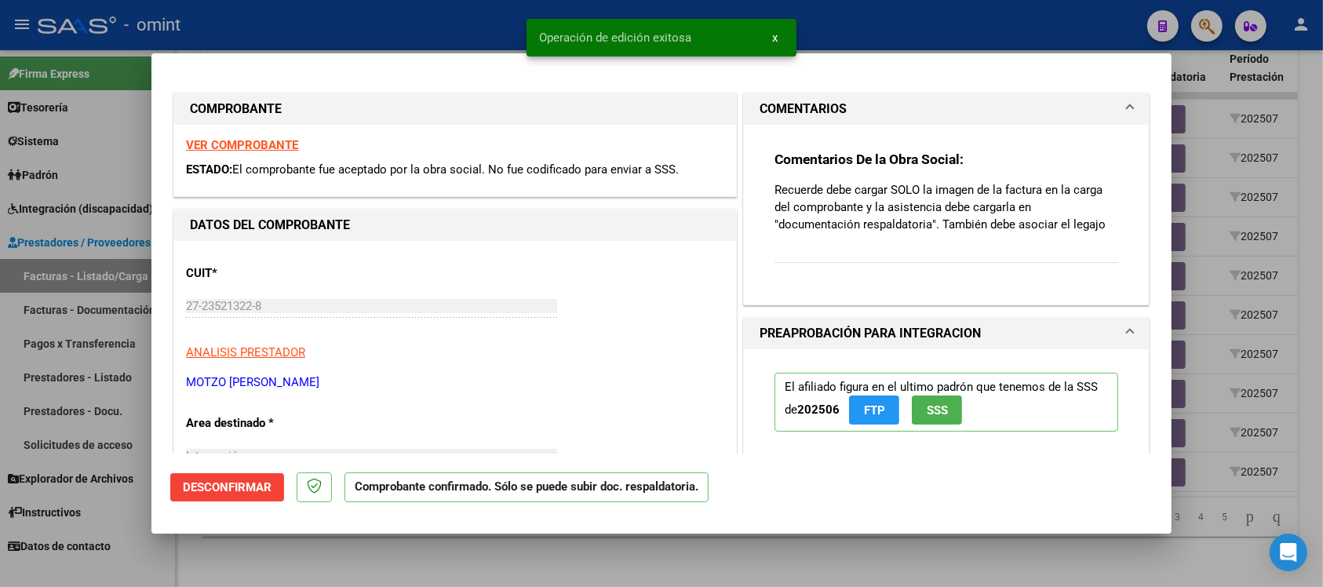
click at [479, 20] on div at bounding box center [661, 293] width 1323 height 587
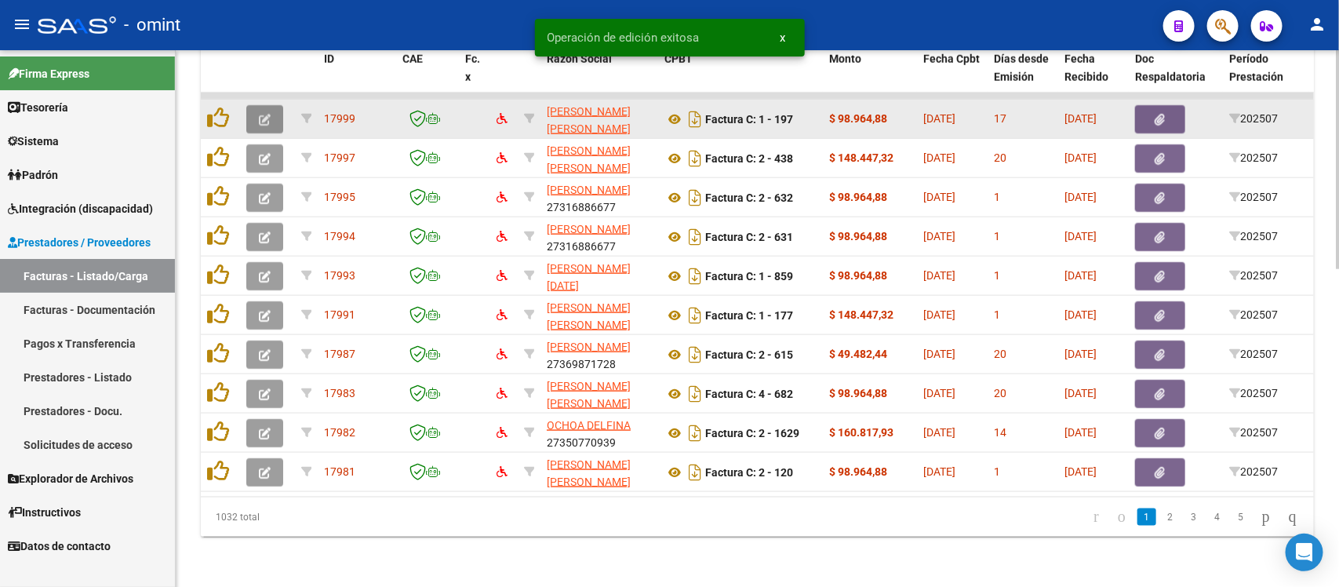
click at [267, 114] on icon "button" at bounding box center [265, 120] width 12 height 12
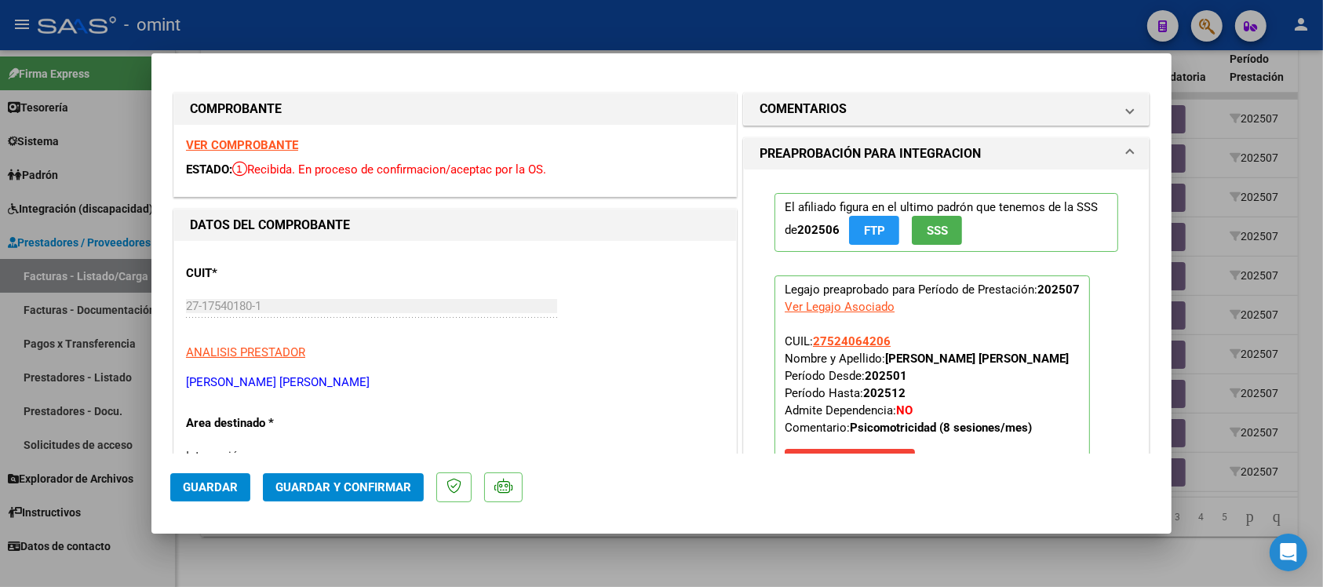
click at [279, 140] on strong "VER COMPROBANTE" at bounding box center [242, 145] width 112 height 14
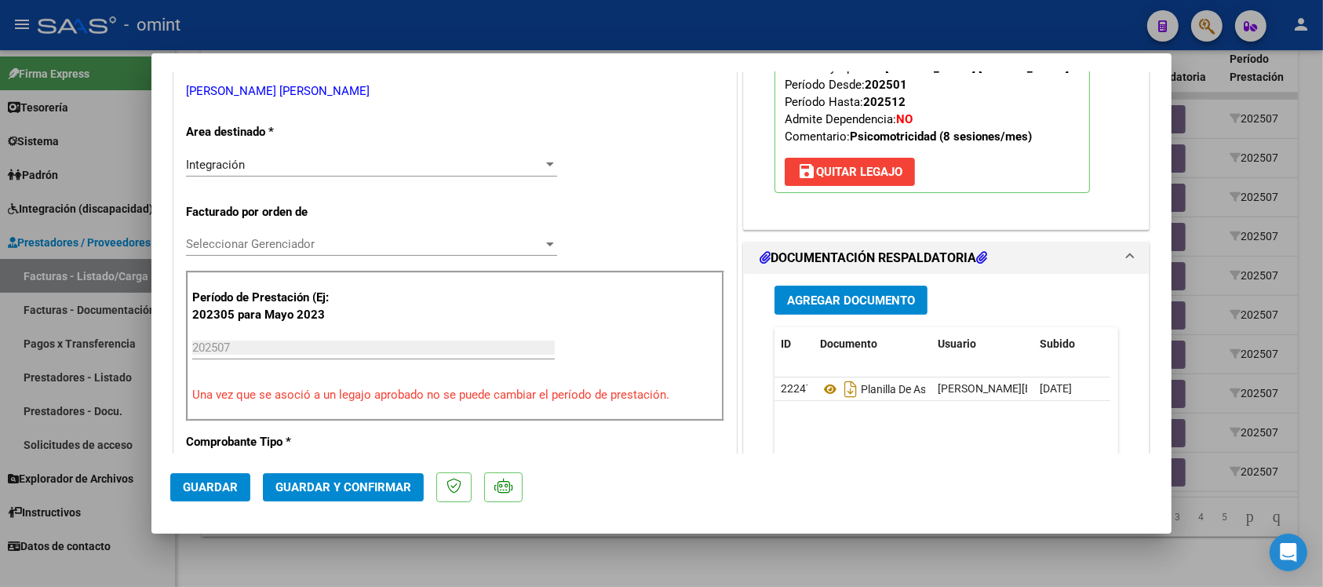
scroll to position [392, 0]
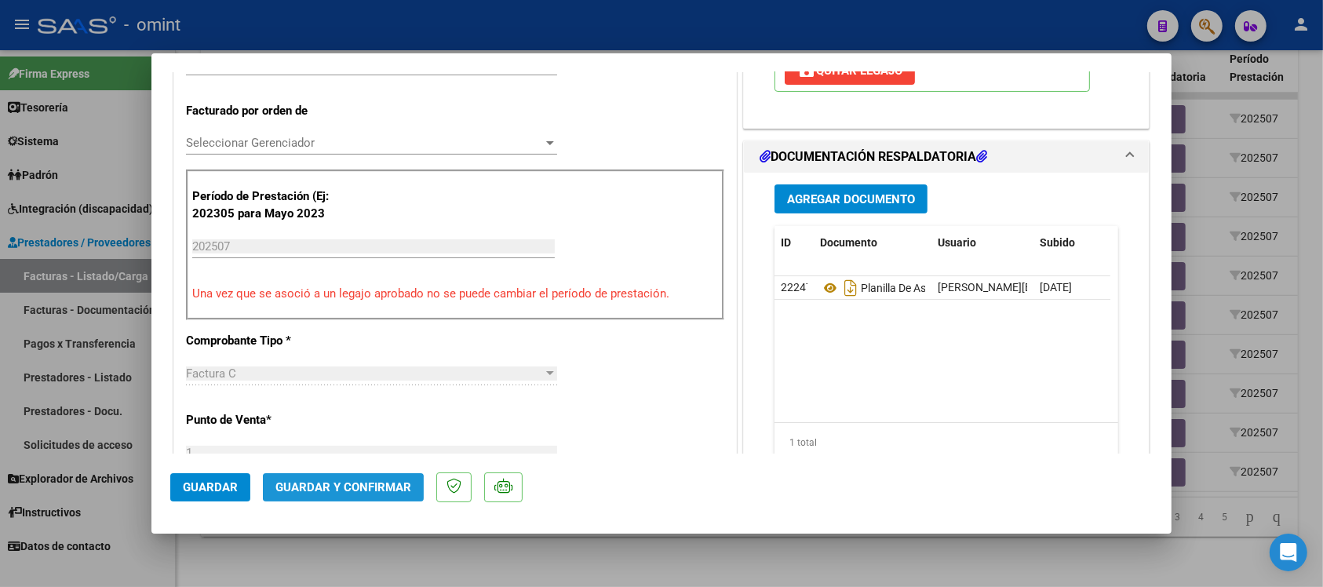
click at [324, 499] on button "Guardar y Confirmar" at bounding box center [343, 487] width 161 height 28
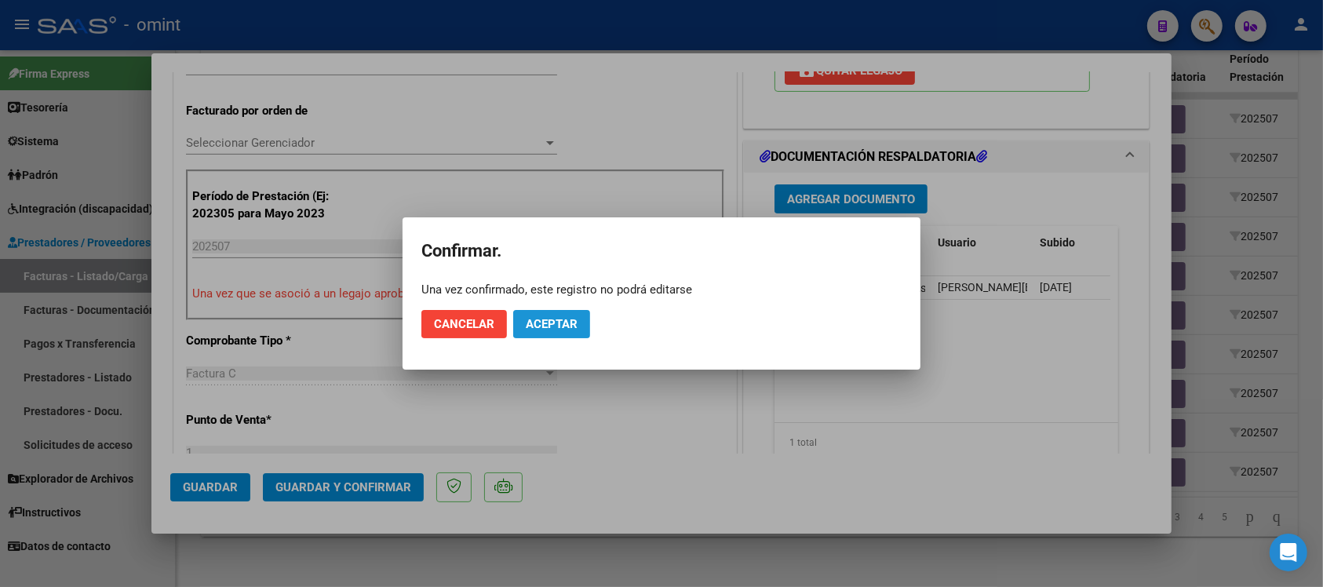
click at [535, 331] on button "Aceptar" at bounding box center [551, 324] width 77 height 28
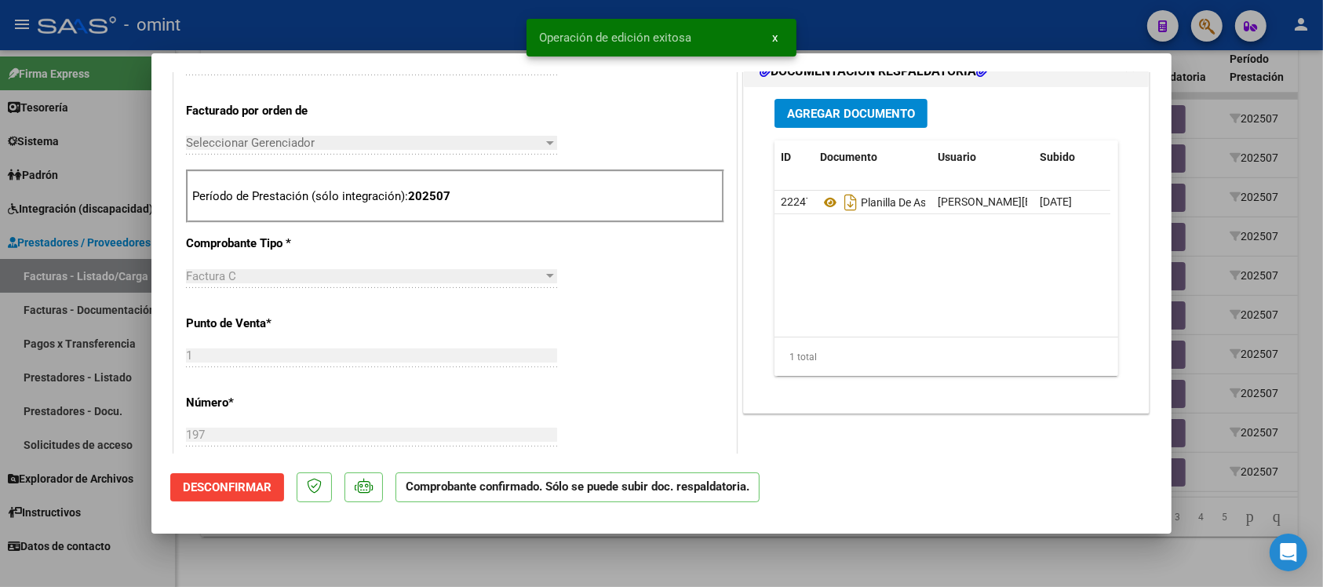
click at [416, 20] on div at bounding box center [661, 293] width 1323 height 587
type input "$ 0,00"
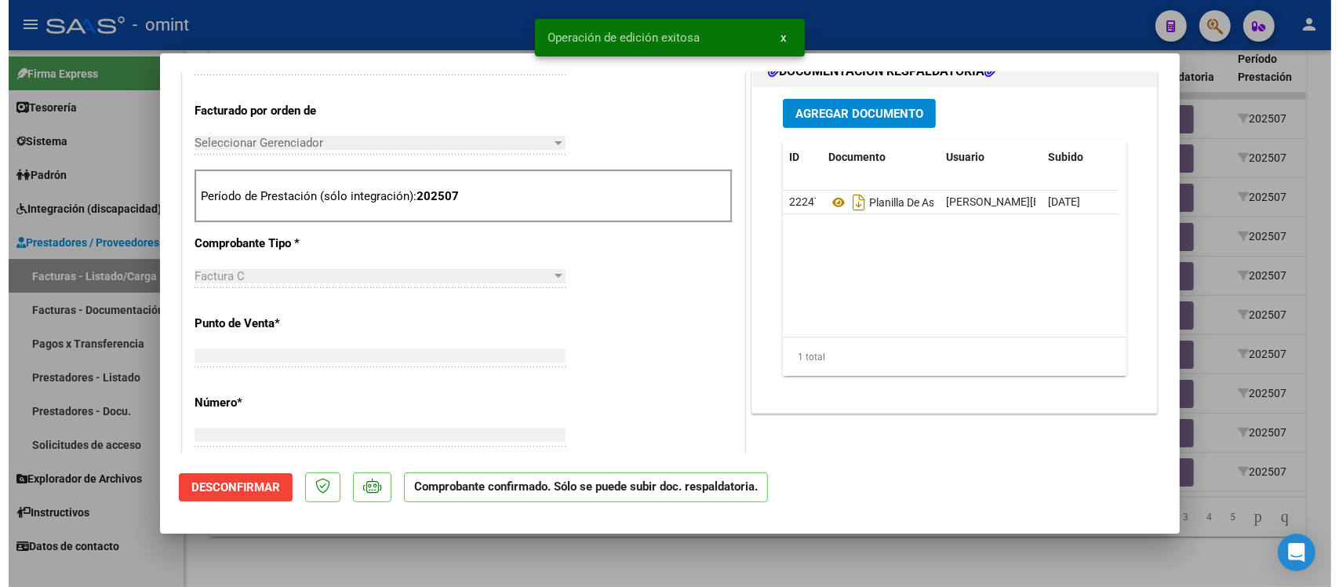
scroll to position [420, 0]
